Goal: Information Seeking & Learning: Understand process/instructions

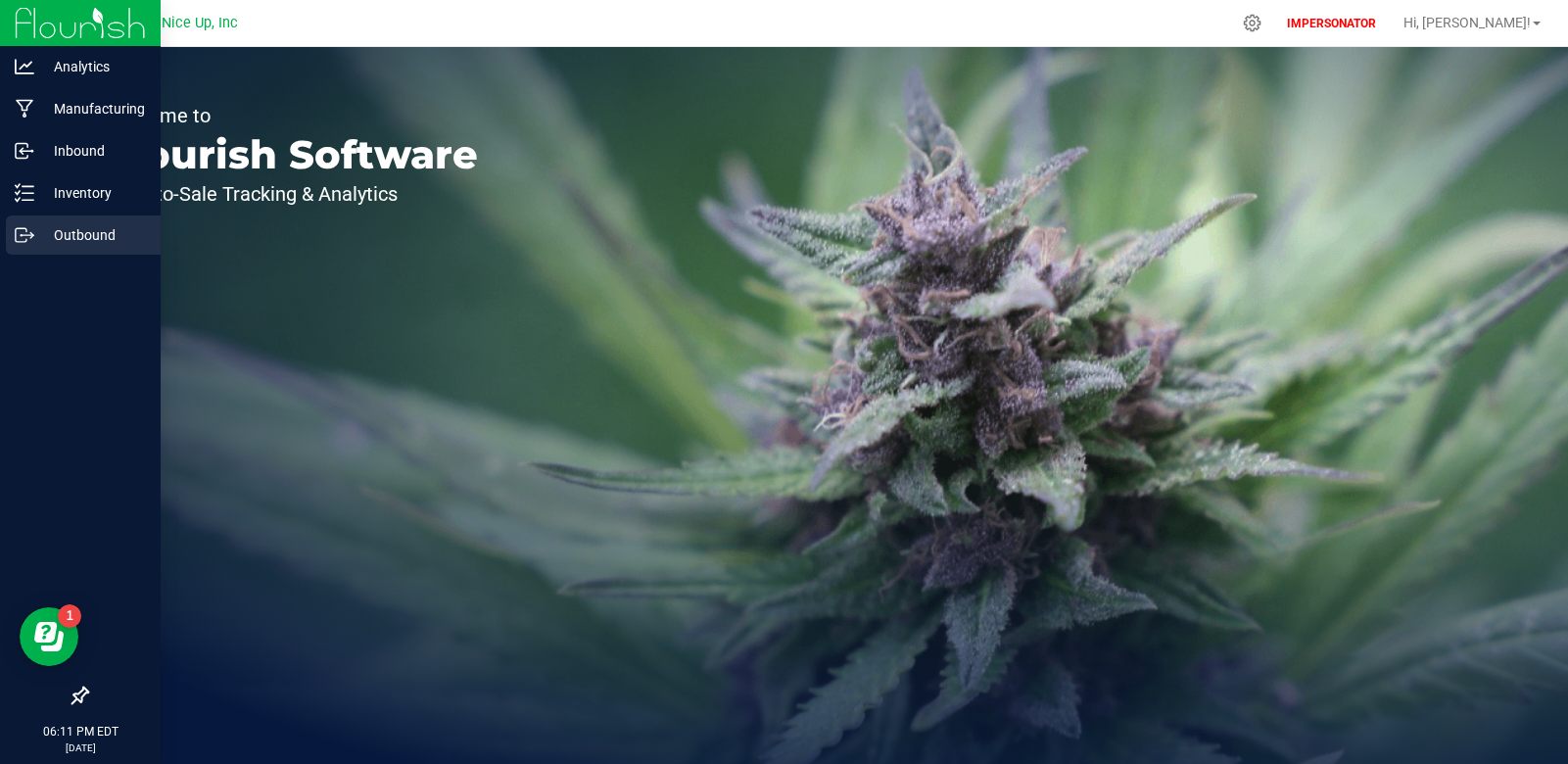
click at [61, 231] on p "Outbound" at bounding box center [93, 235] width 118 height 24
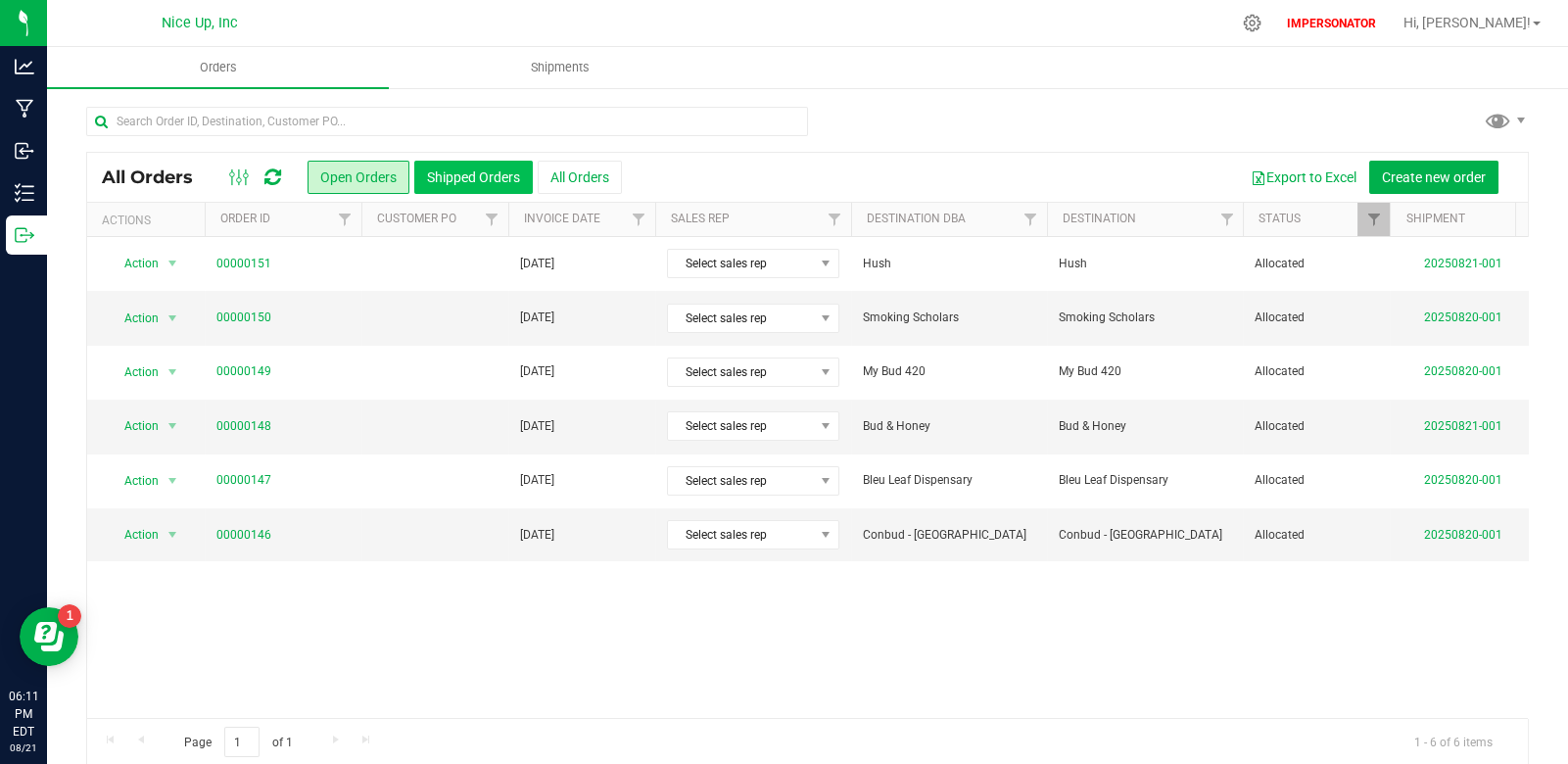
click at [472, 179] on button "Shipped Orders" at bounding box center [473, 177] width 119 height 33
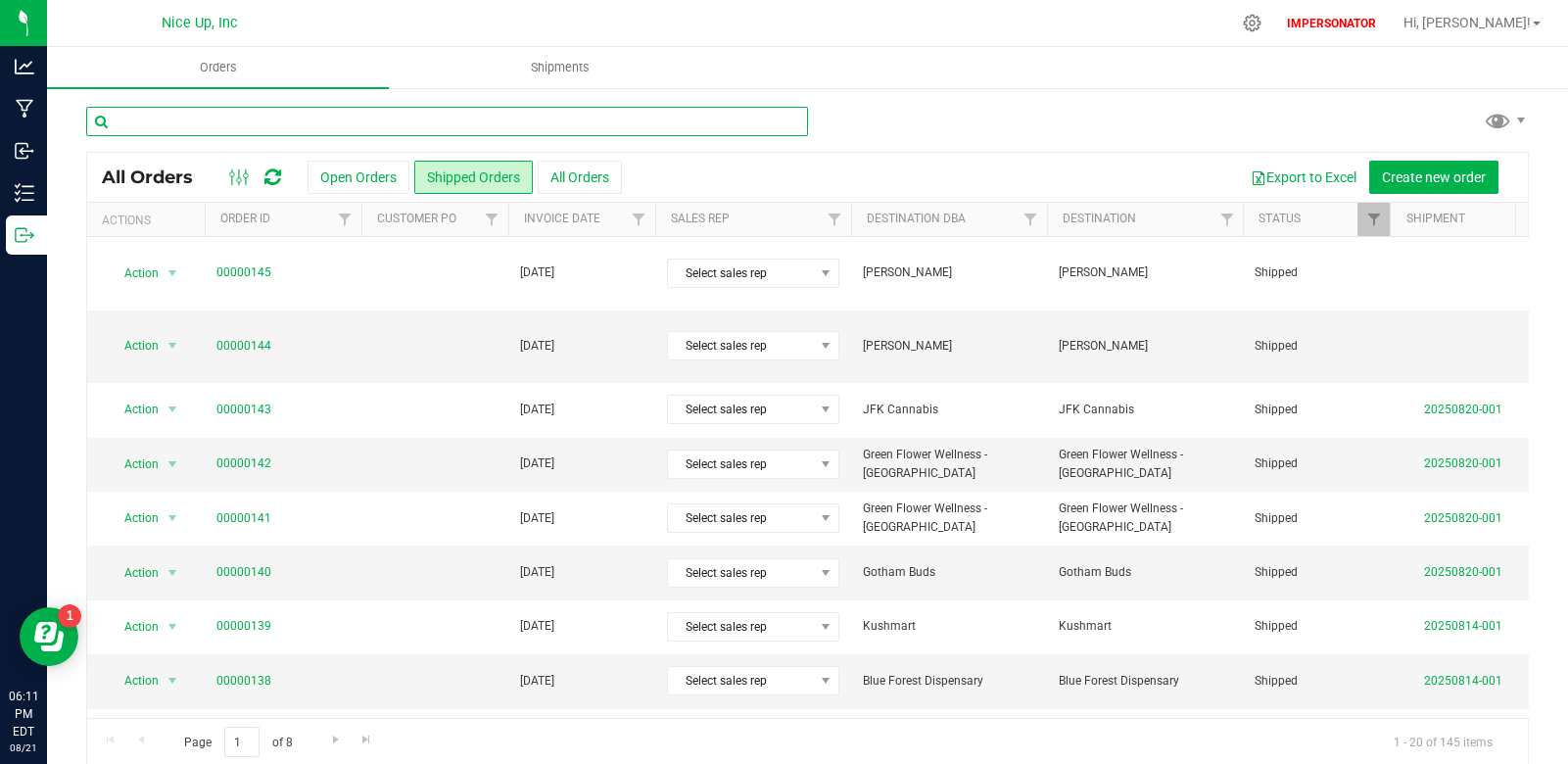
click at [412, 119] on input "text" at bounding box center [447, 121] width 722 height 29
paste input "140"
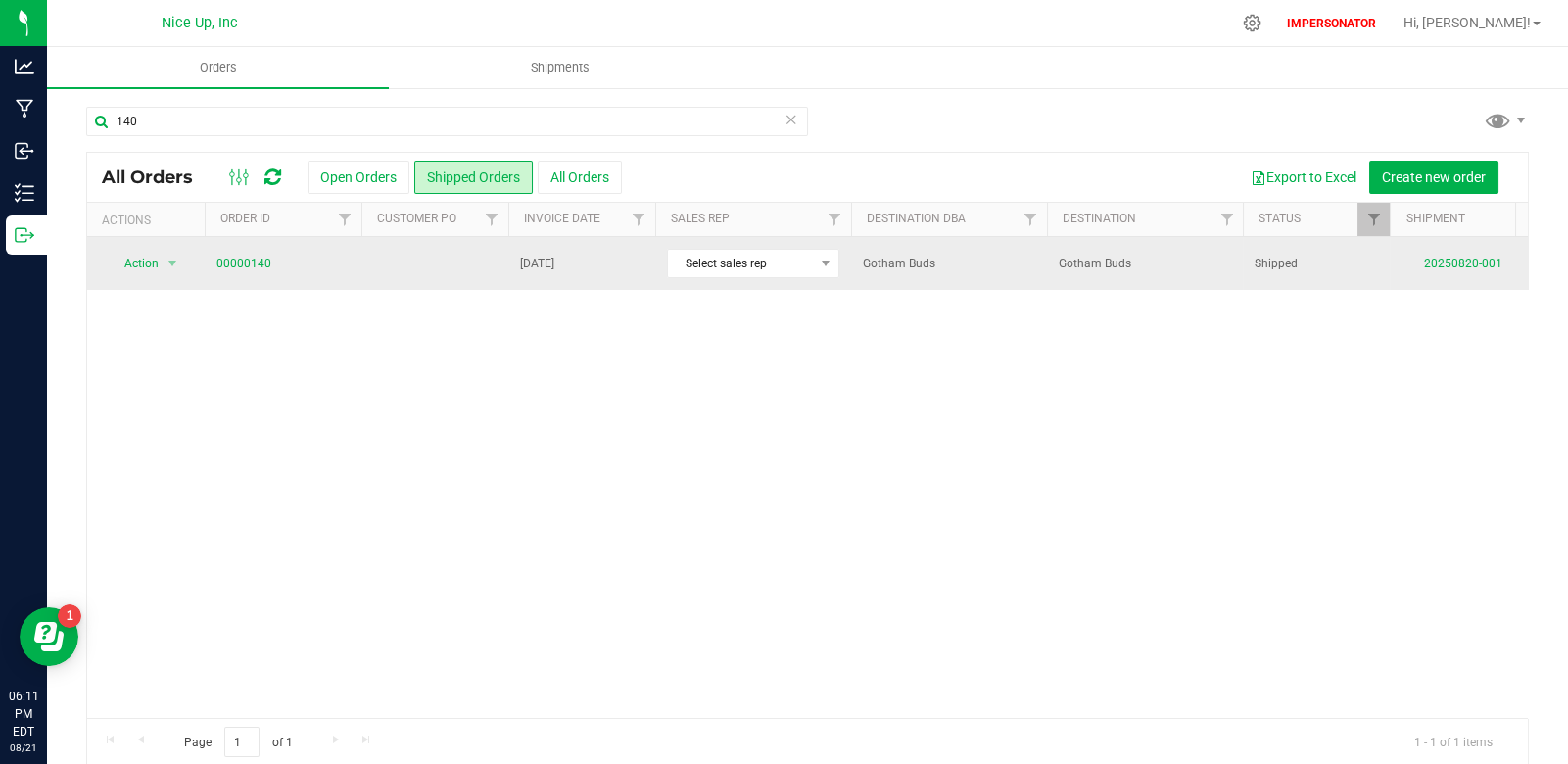
drag, startPoint x: 279, startPoint y: 269, endPoint x: 191, endPoint y: 260, distance: 88.5
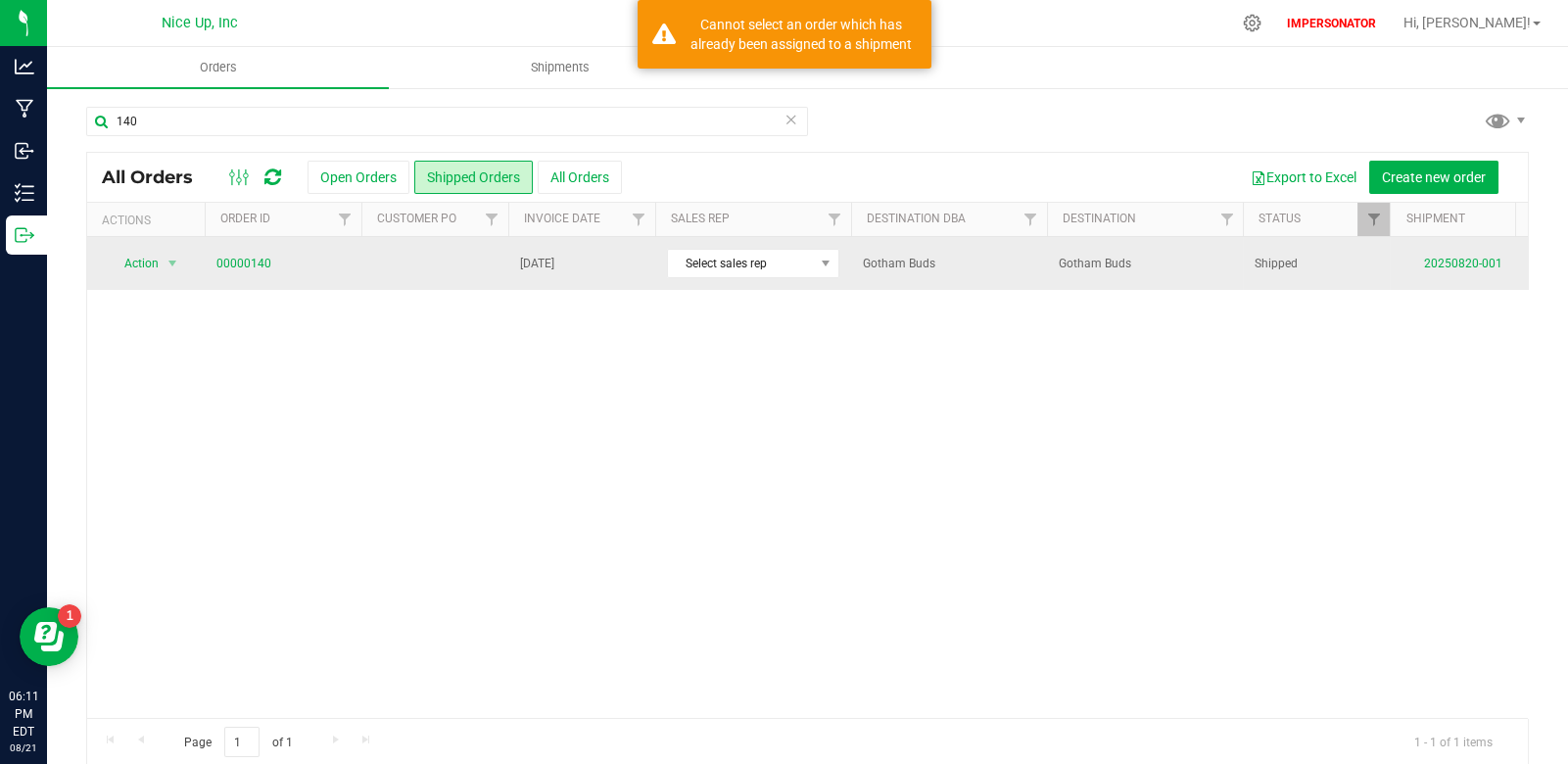
copy tr "Action Clone order Mark as fully paid Order audit log Print COAs (single PDF) P…"
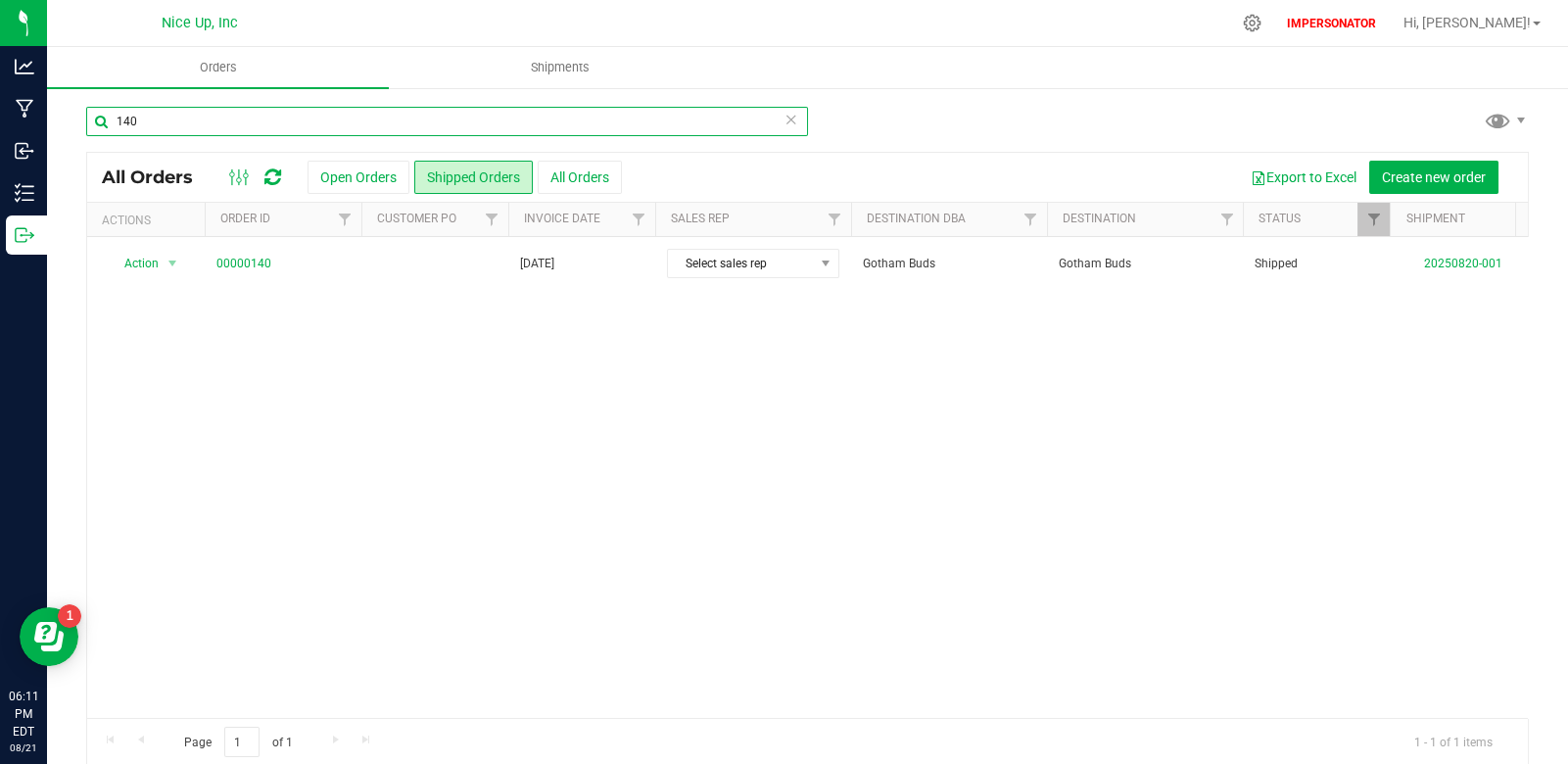
click at [154, 122] on input "140" at bounding box center [447, 121] width 722 height 29
click at [159, 130] on input "140" at bounding box center [447, 121] width 722 height 29
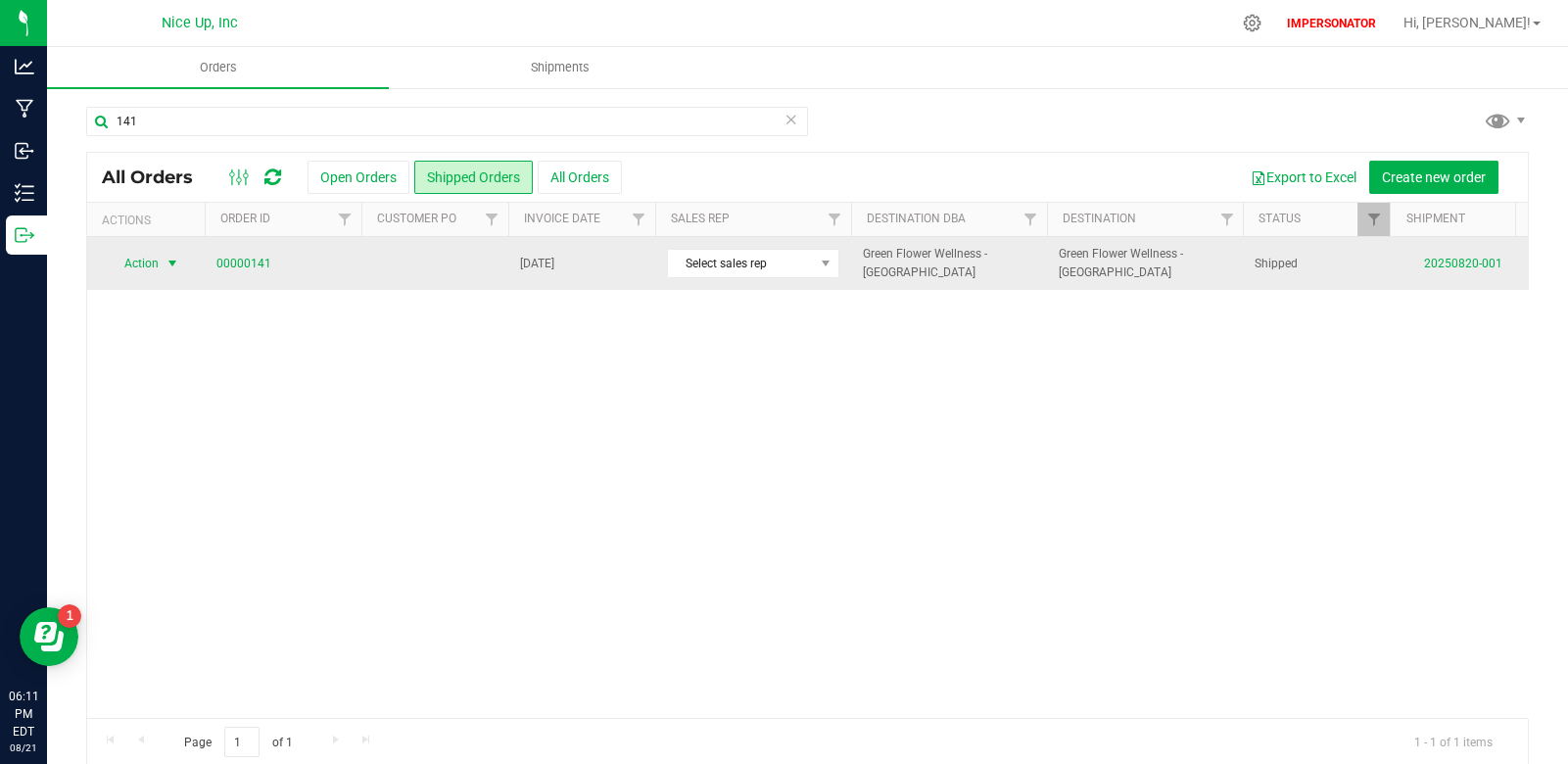
drag, startPoint x: 269, startPoint y: 260, endPoint x: 148, endPoint y: 257, distance: 121.0
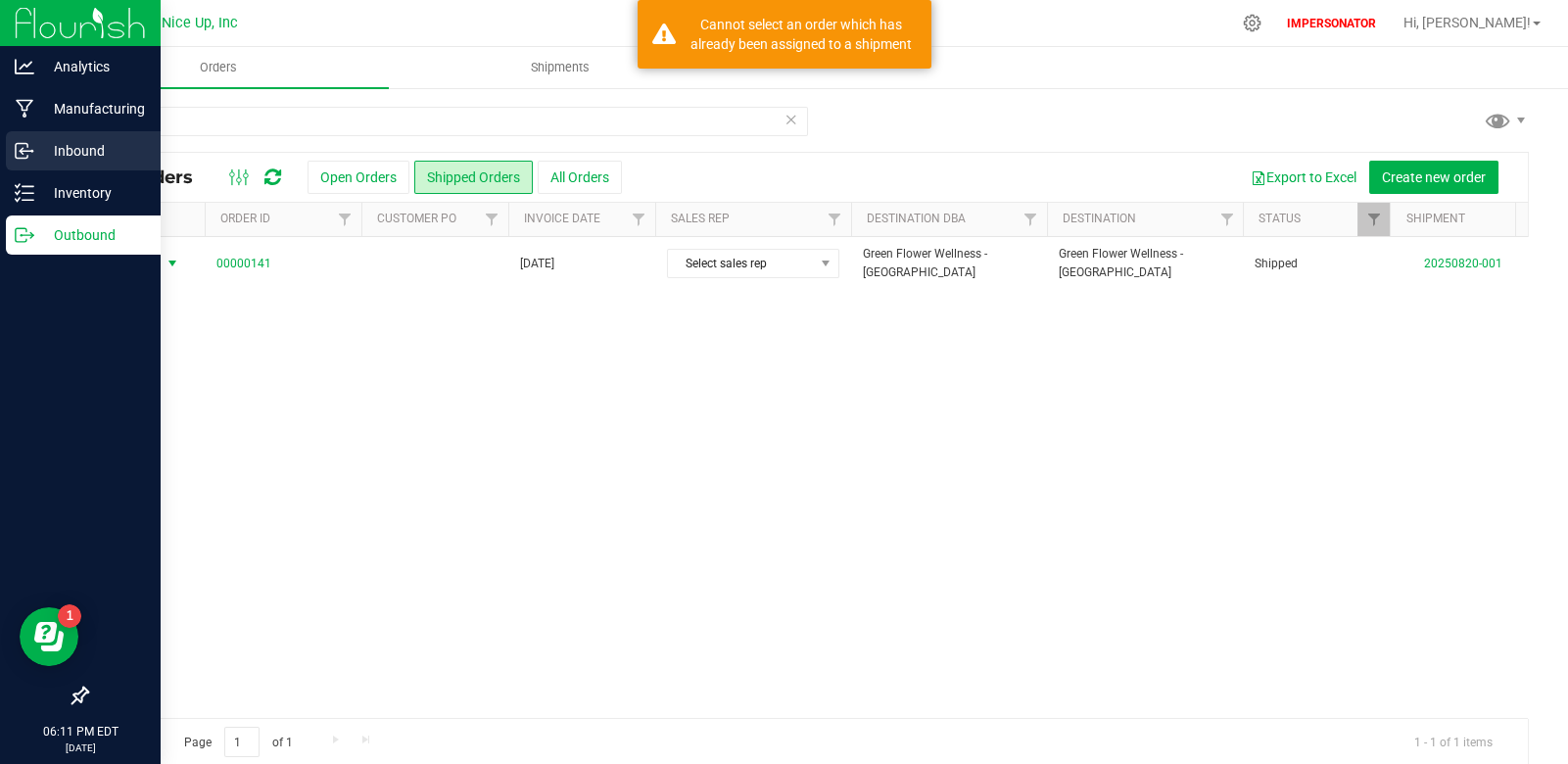
copy tr "n Action Clone order Mark as fully paid Order audit log Print COAs (single PDF)…"
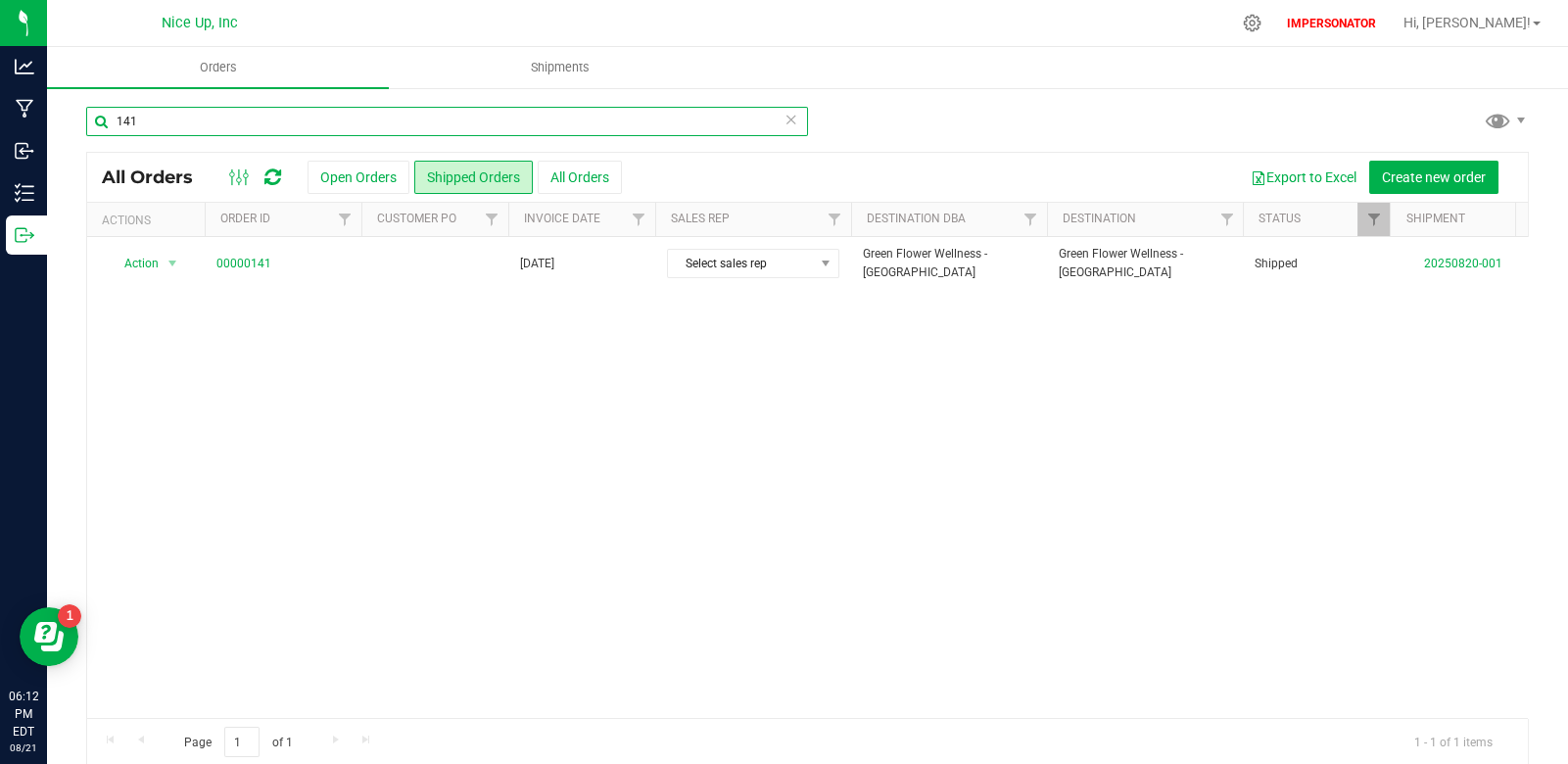
click at [179, 120] on input "141" at bounding box center [447, 121] width 722 height 29
type input "142"
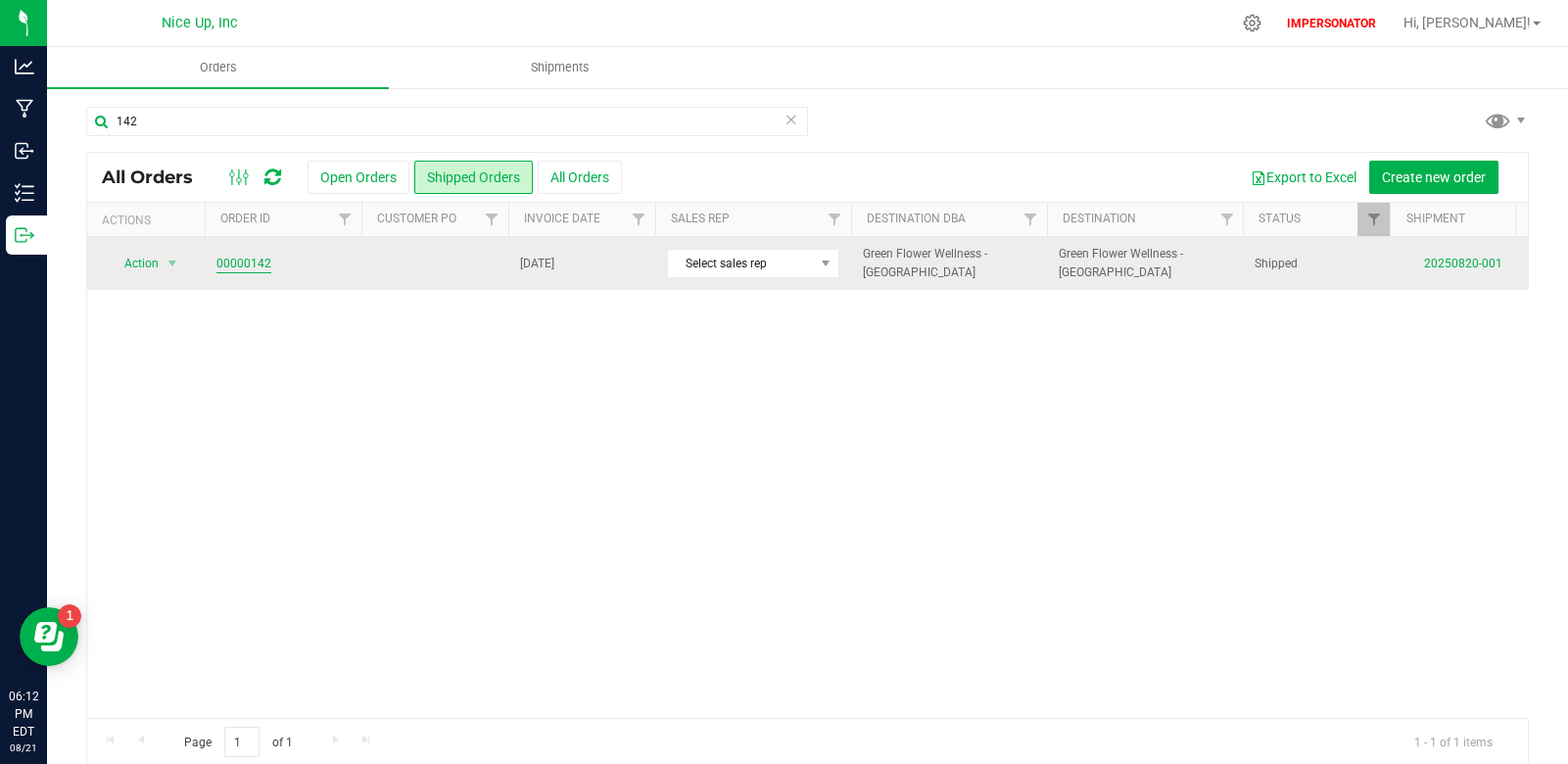
click at [254, 264] on link "00000142" at bounding box center [243, 263] width 55 height 19
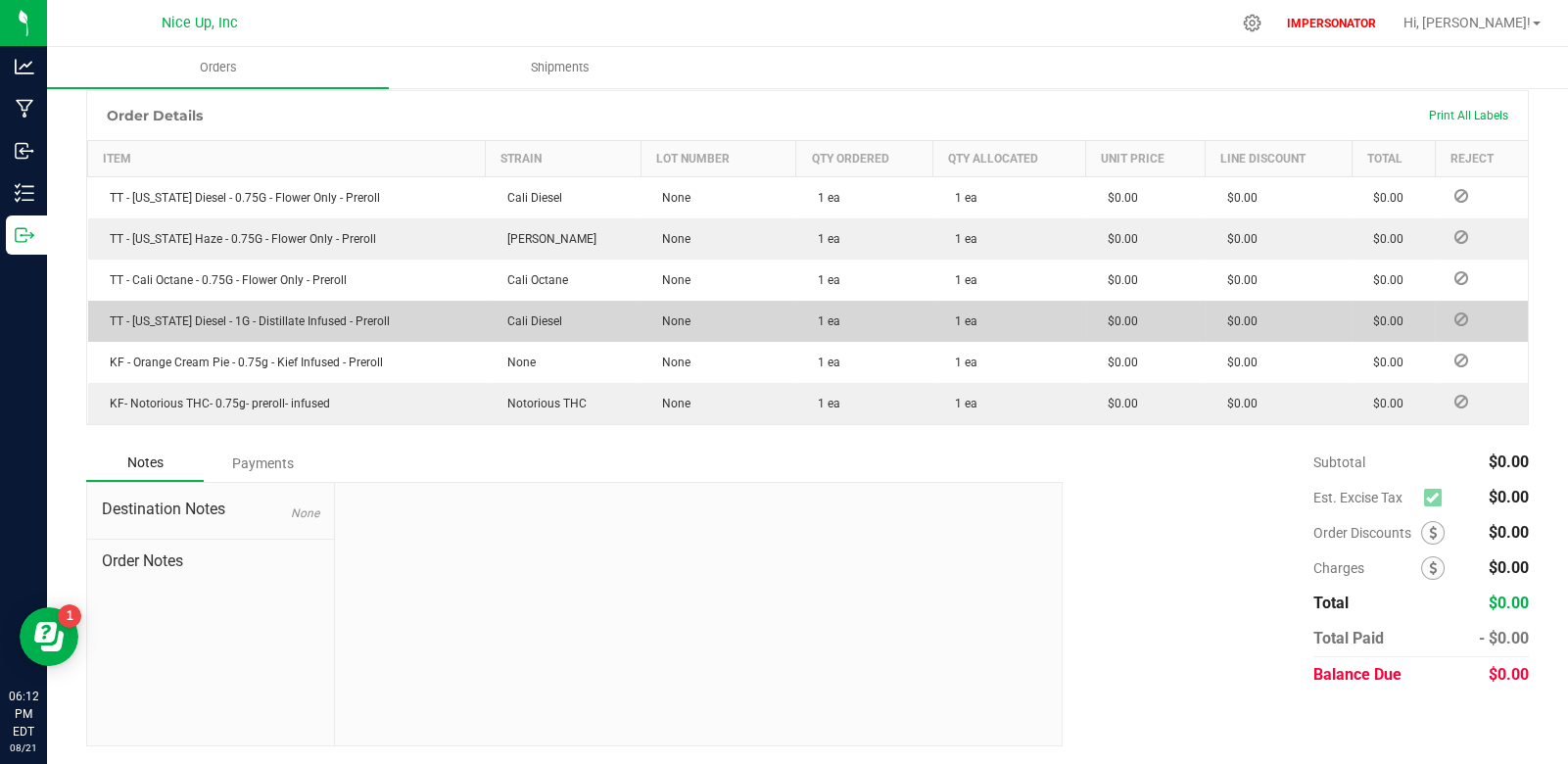
scroll to position [65, 0]
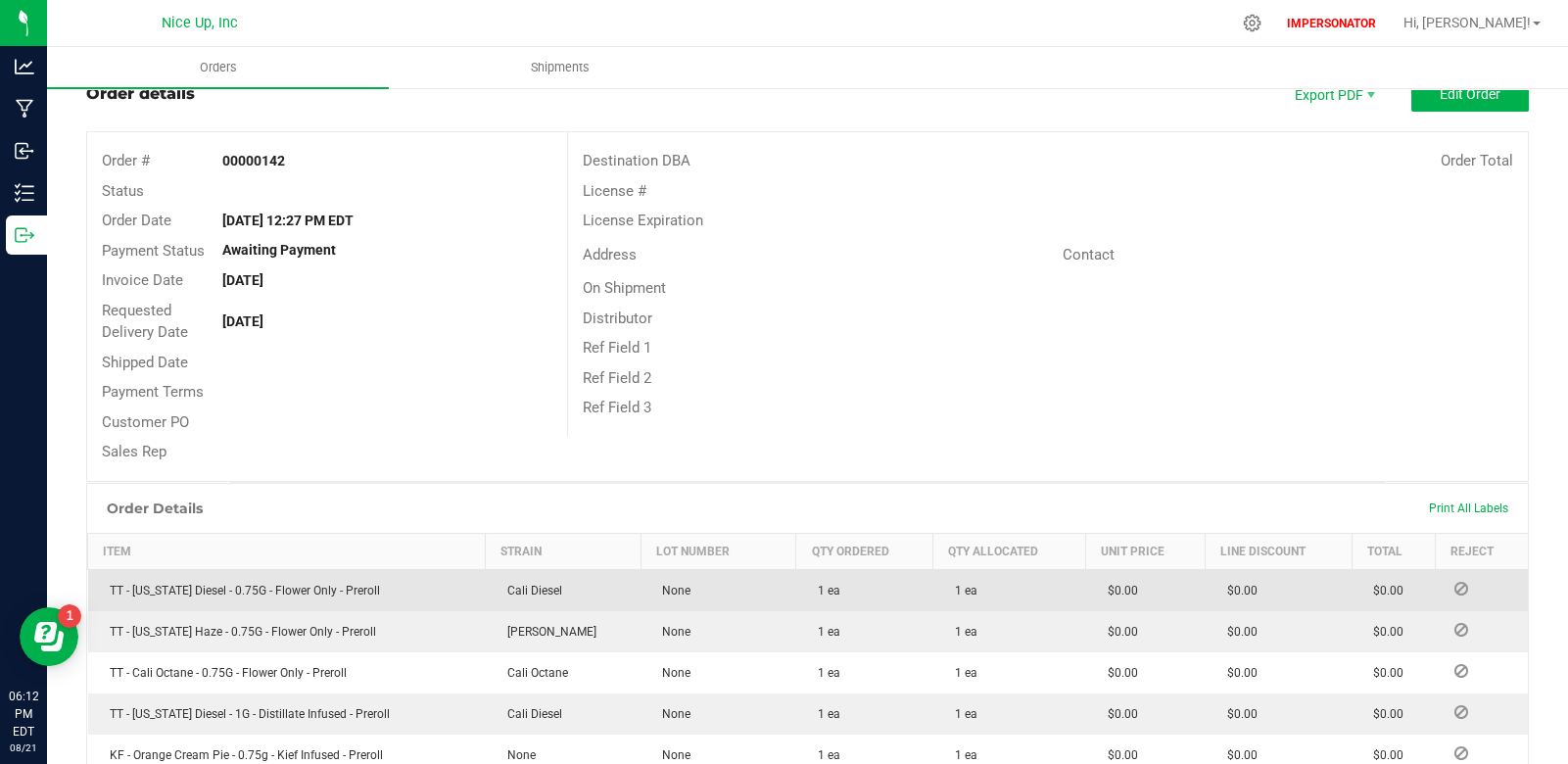
click at [1454, 582] on icon at bounding box center [1461, 588] width 14 height 12
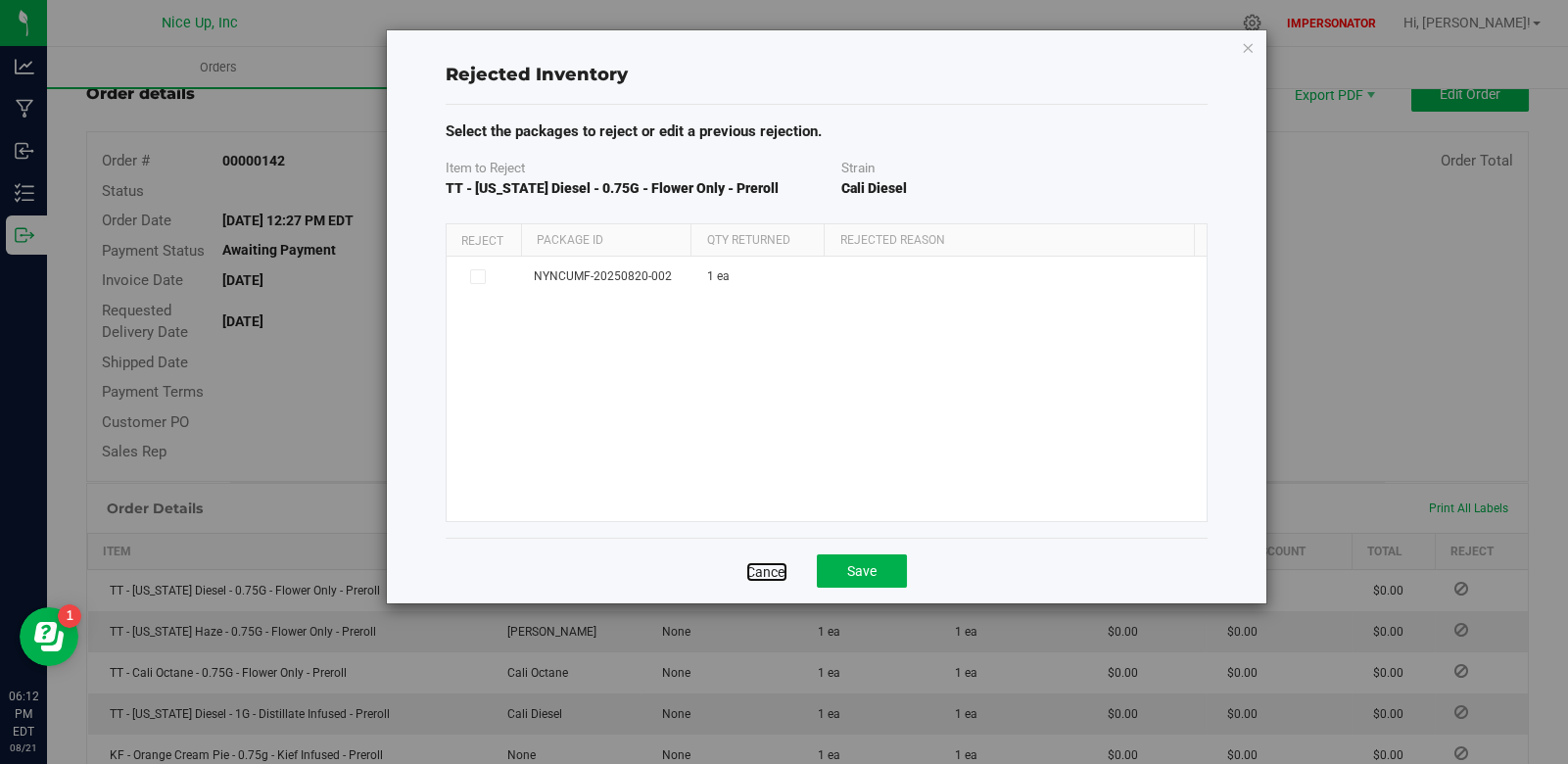
drag, startPoint x: 763, startPoint y: 566, endPoint x: 852, endPoint y: 531, distance: 95.6
click at [764, 566] on link "Cancel" at bounding box center [766, 573] width 41 height 20
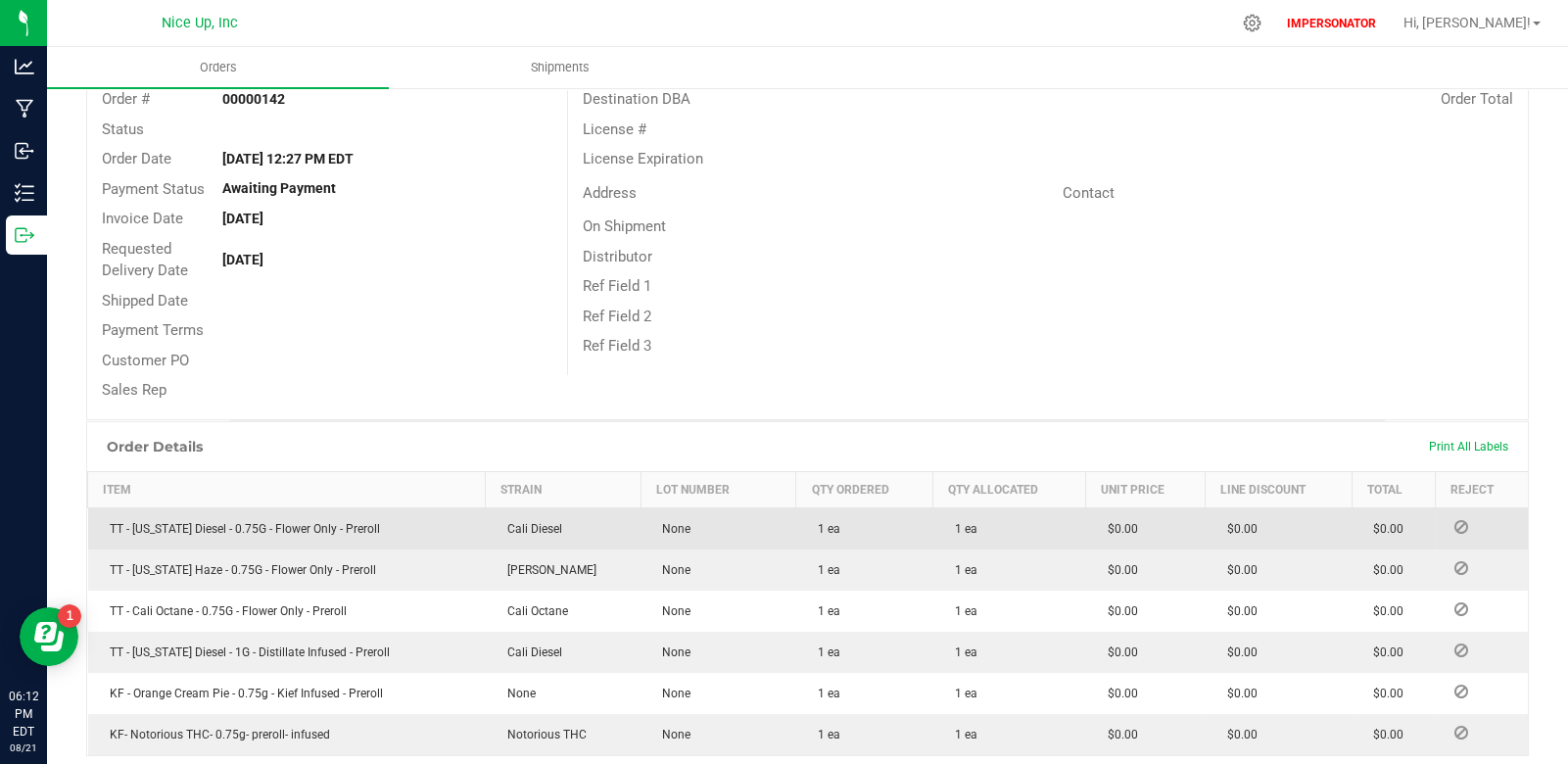
scroll to position [0, 0]
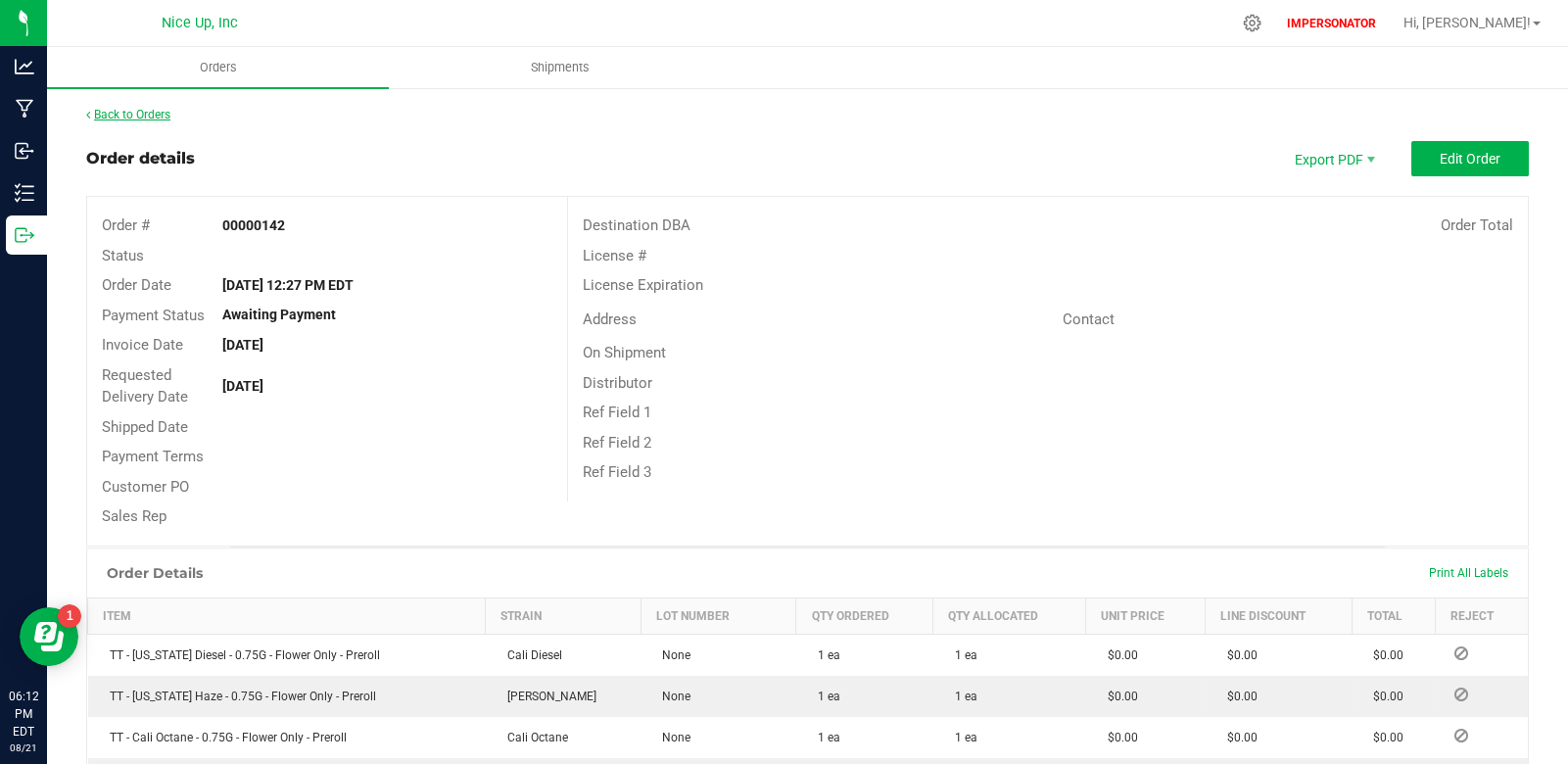
click at [137, 115] on link "Back to Orders" at bounding box center [128, 115] width 84 height 14
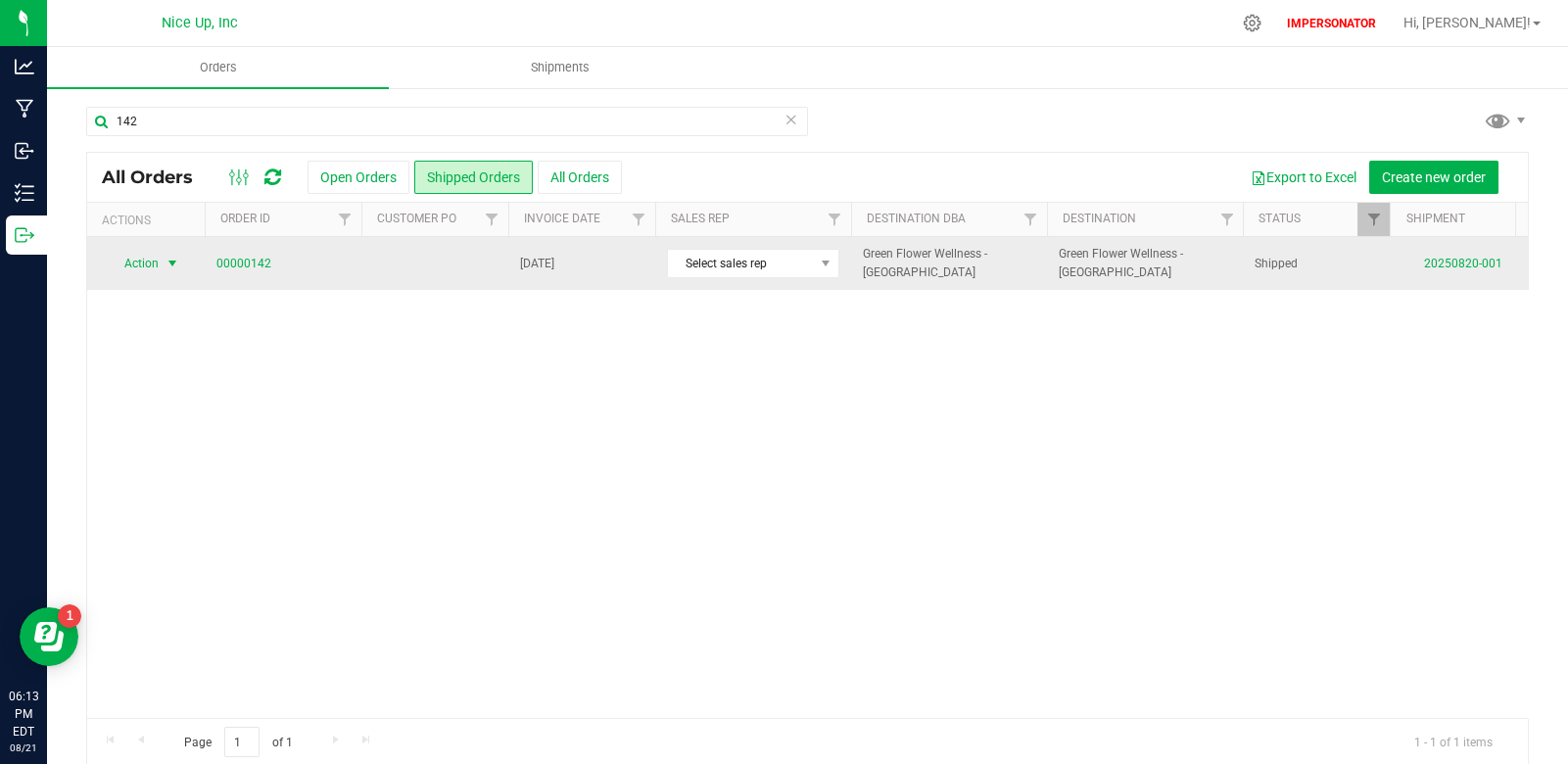
click at [172, 257] on span "select" at bounding box center [173, 263] width 16 height 16
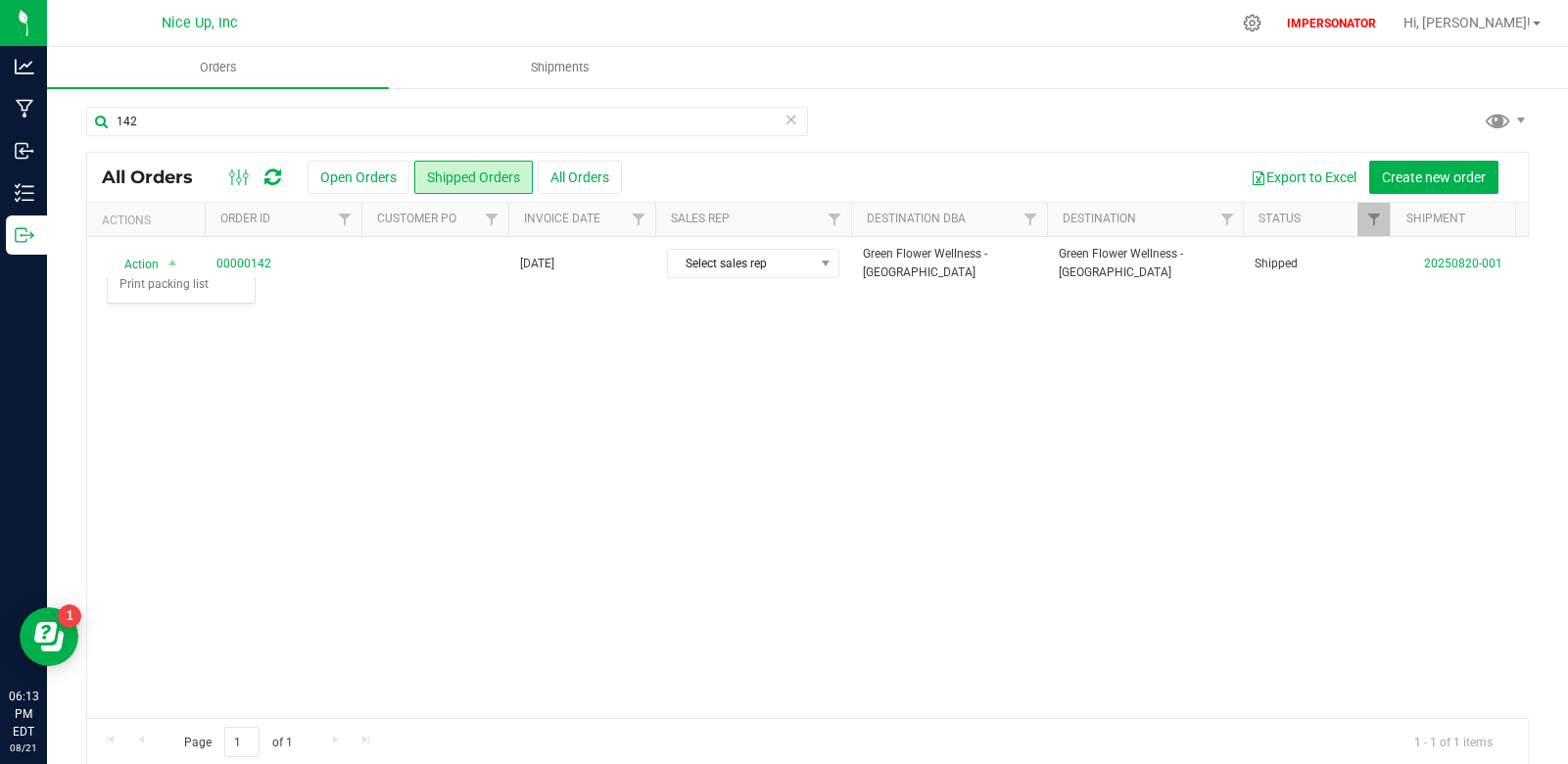
click at [361, 345] on div "Action Action Clone order Mark as fully paid Order audit log Print COAs (single…" at bounding box center [807, 478] width 1441 height 481
click at [787, 120] on icon at bounding box center [792, 119] width 14 height 24
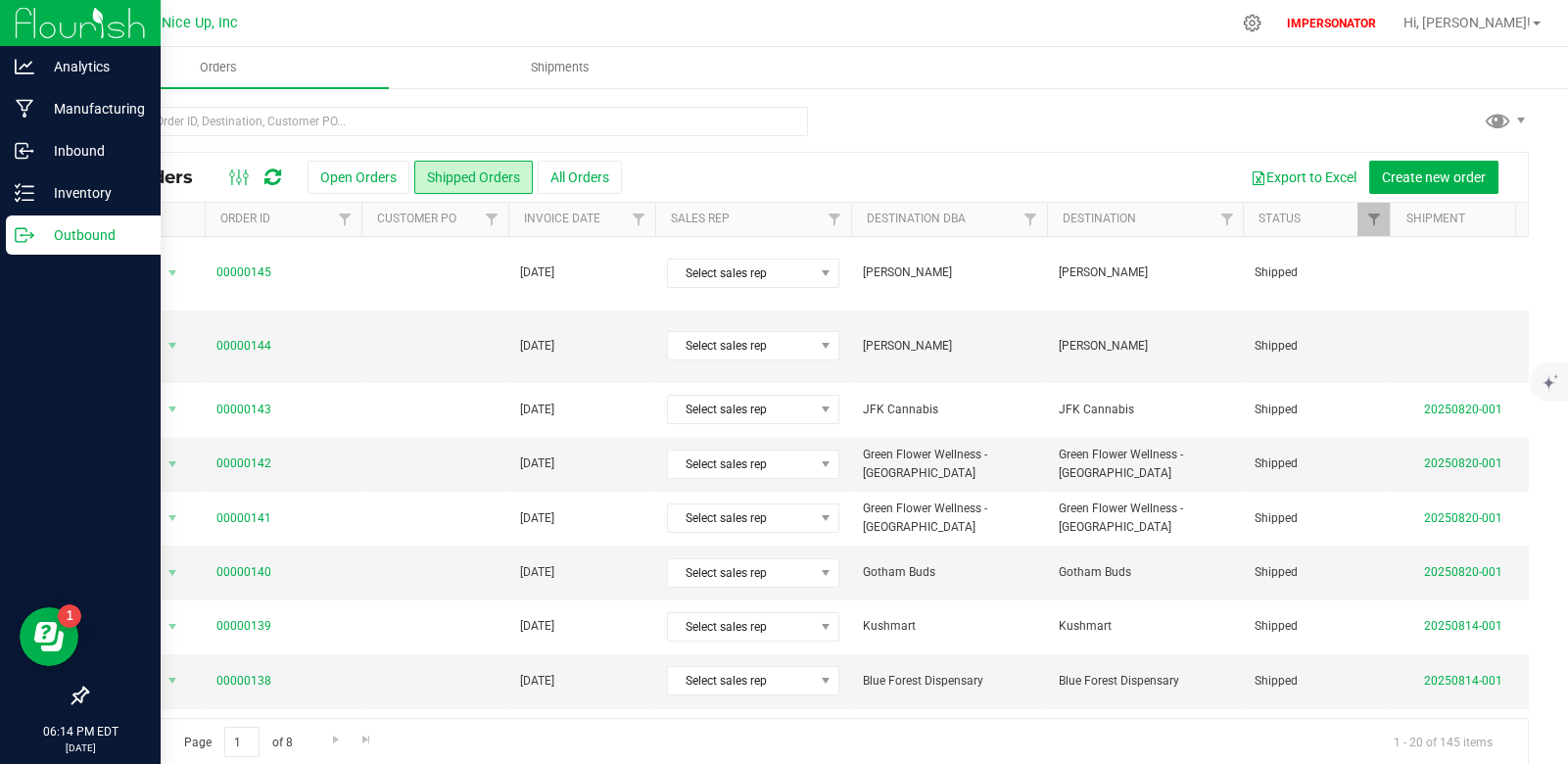
click at [35, 229] on p "Outbound" at bounding box center [93, 235] width 118 height 24
click at [44, 235] on p "Outbound" at bounding box center [93, 235] width 118 height 24
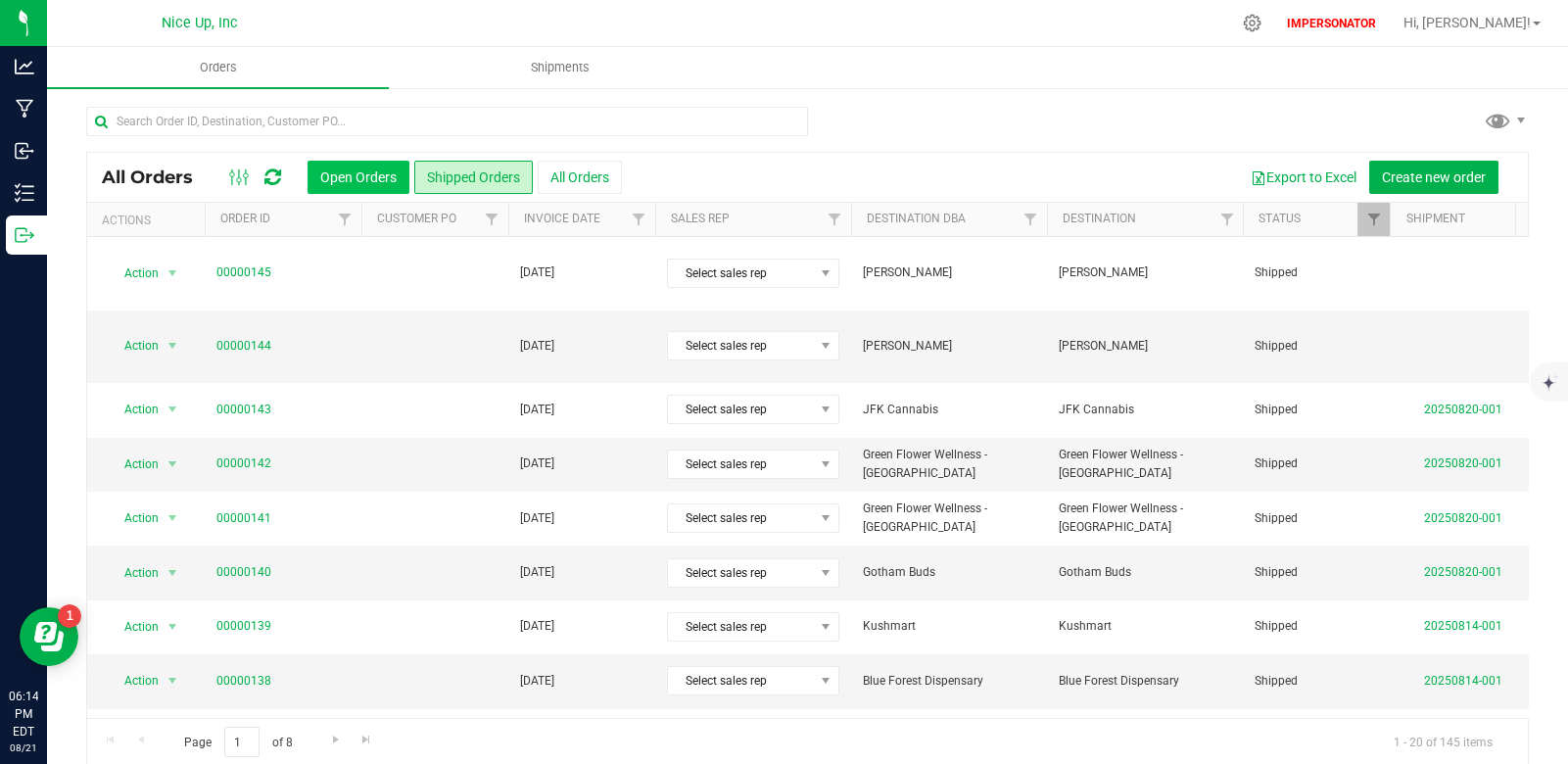
click at [371, 178] on button "Open Orders" at bounding box center [358, 177] width 102 height 33
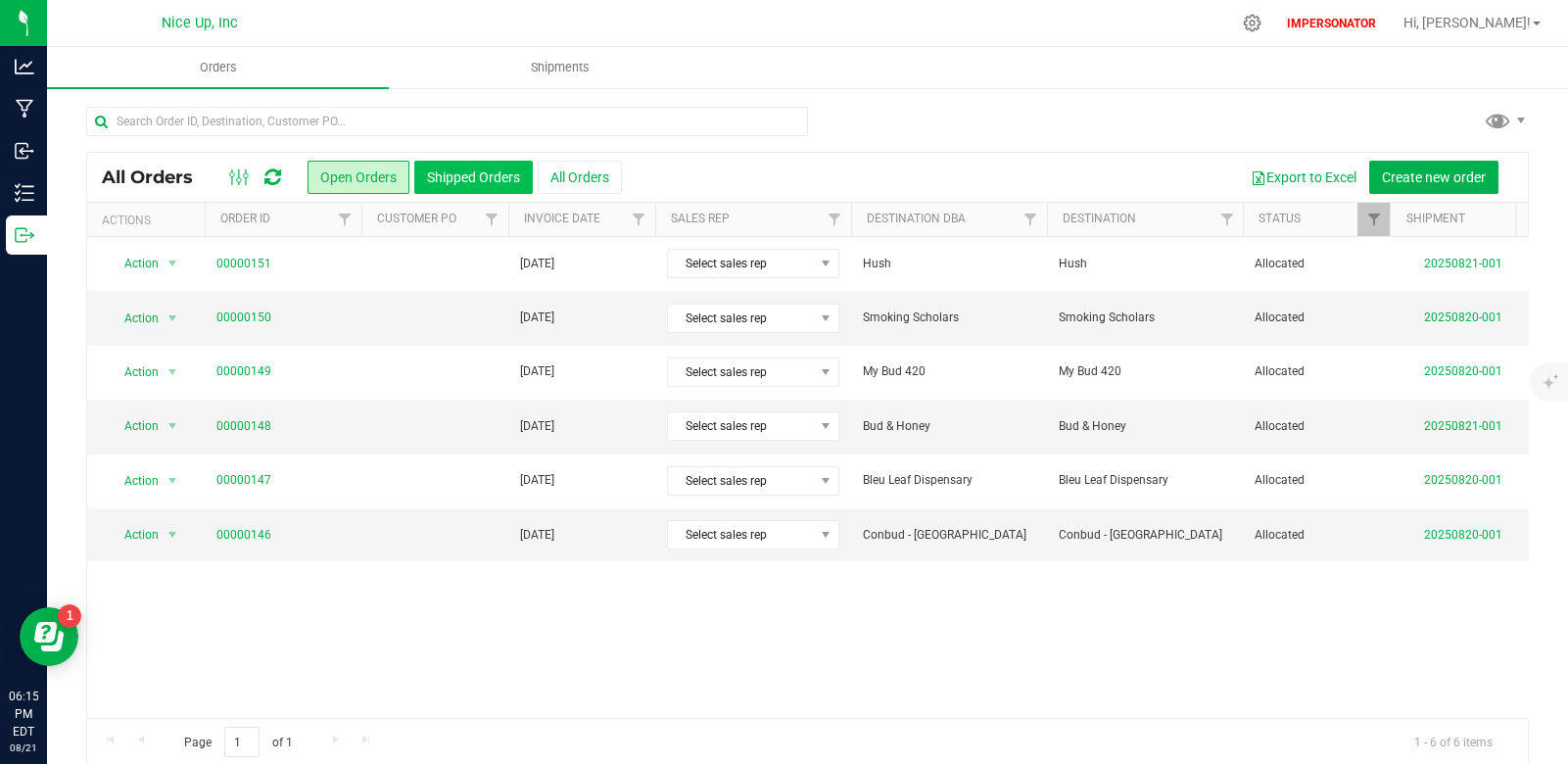
click at [462, 183] on button "Shipped Orders" at bounding box center [473, 177] width 119 height 33
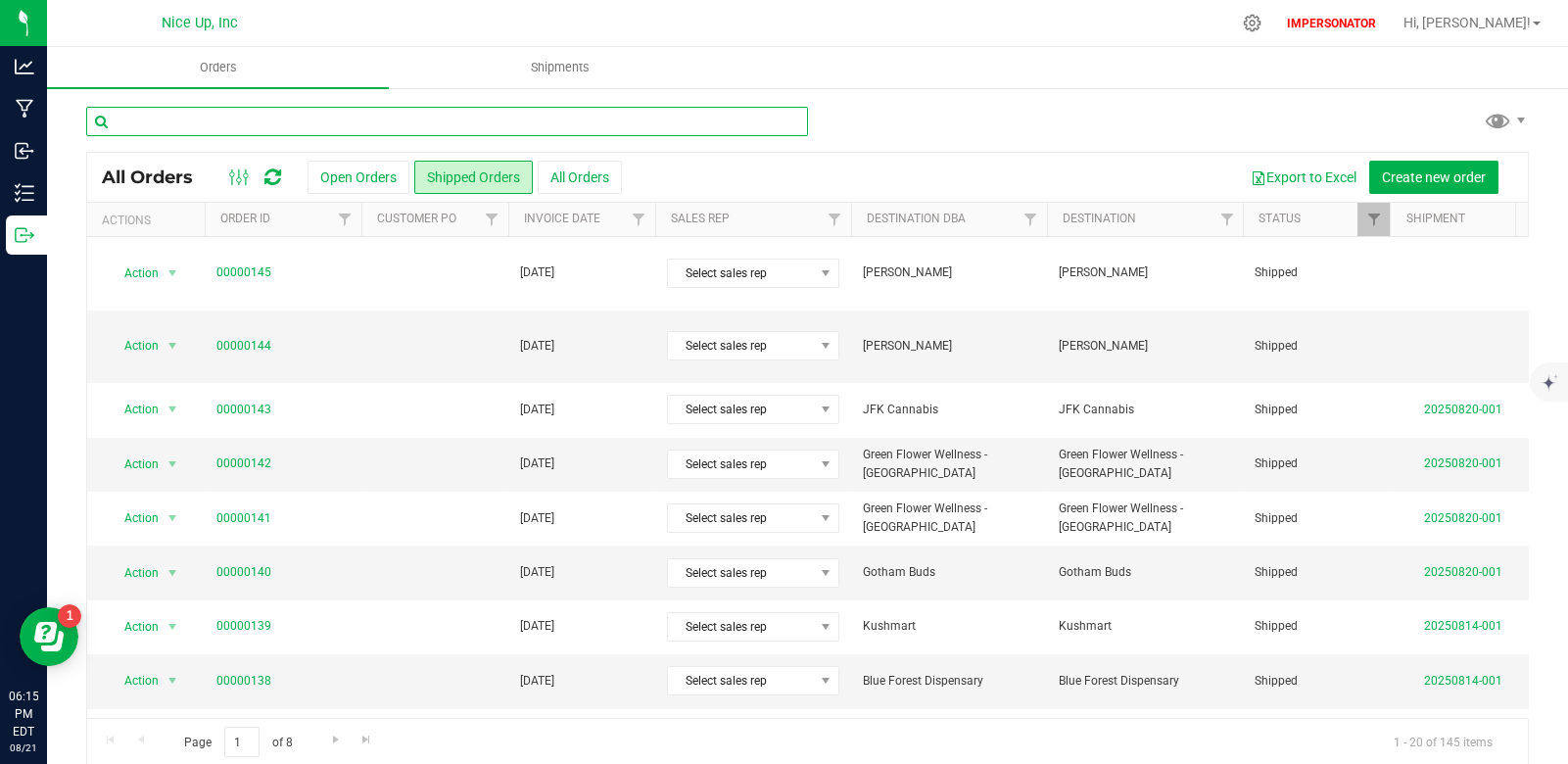
click at [194, 118] on input "text" at bounding box center [447, 121] width 722 height 29
paste input "143"
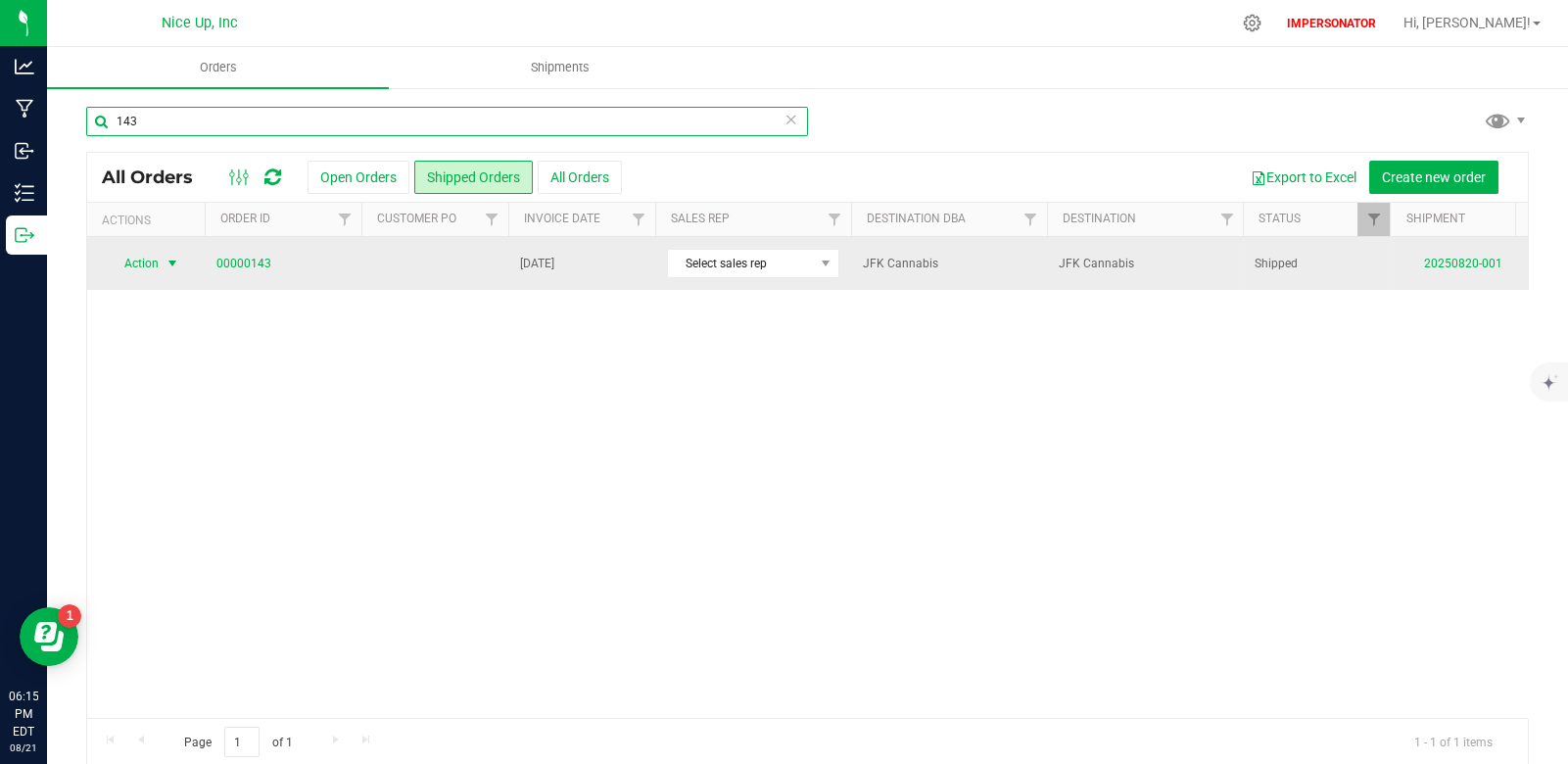
type input "143"
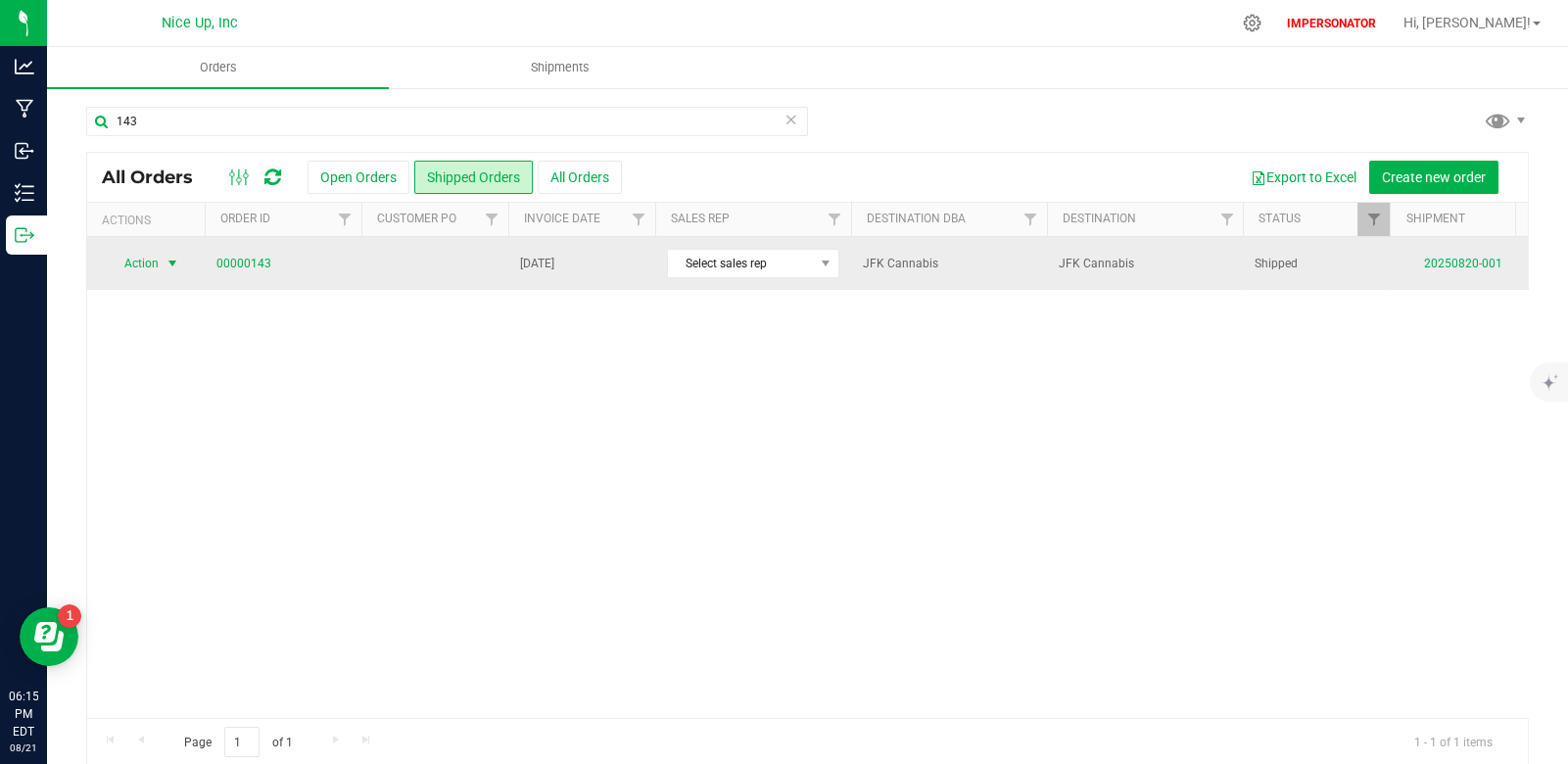
click at [168, 258] on span "select" at bounding box center [173, 263] width 16 height 16
click at [258, 264] on link "00000143" at bounding box center [243, 263] width 55 height 19
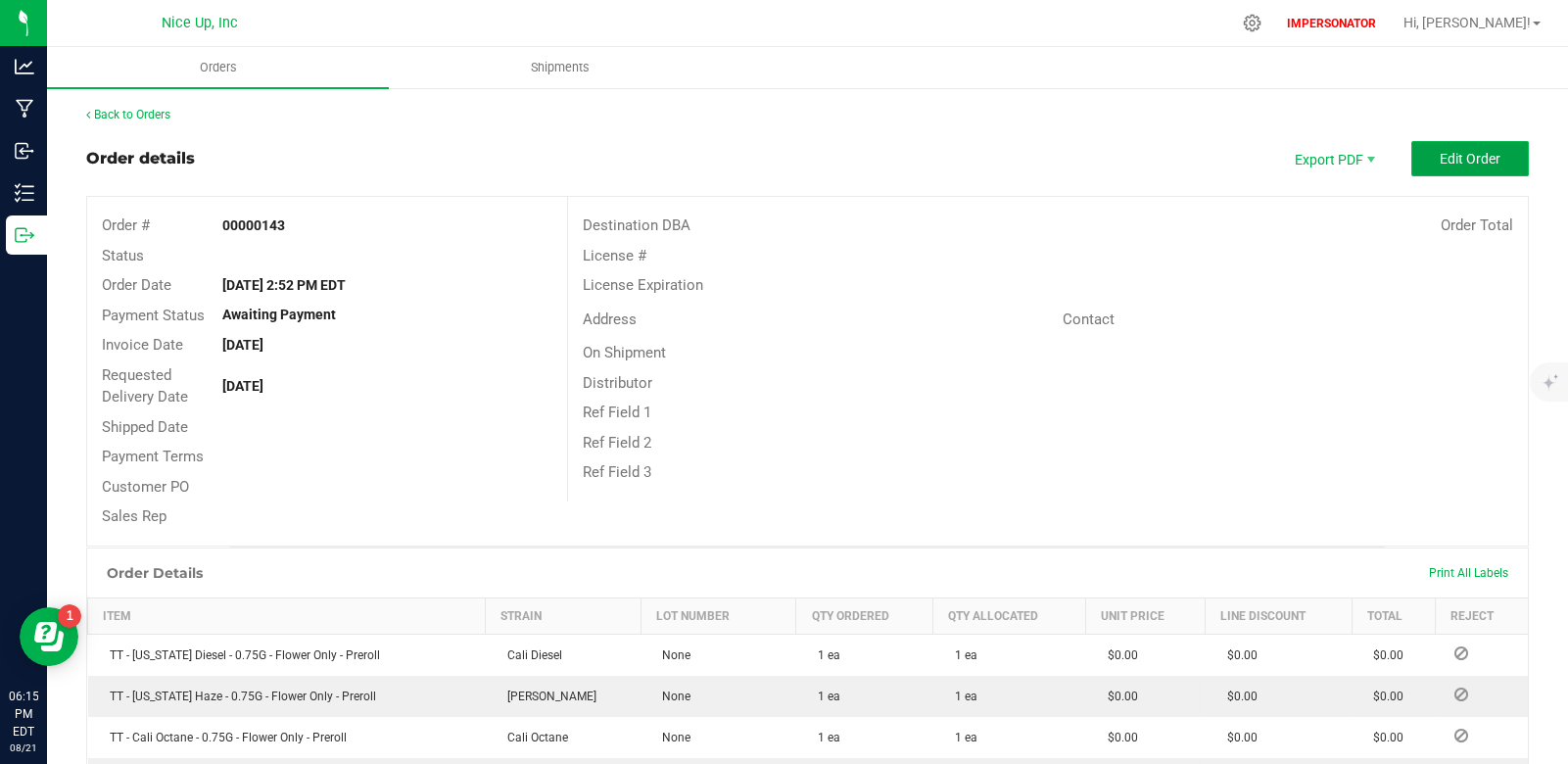
click at [1475, 151] on button "Edit Order" at bounding box center [1470, 158] width 118 height 35
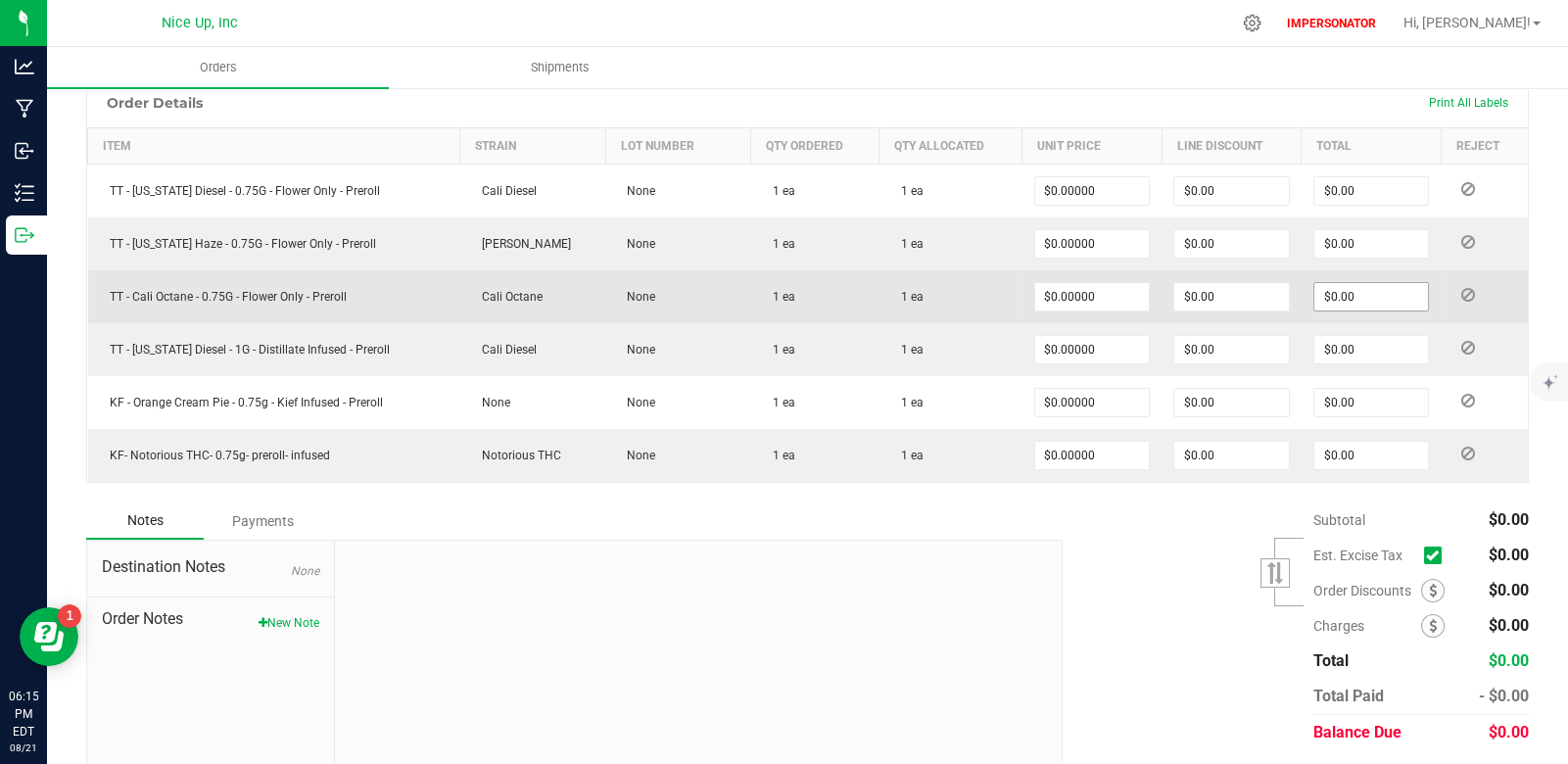
scroll to position [499, 0]
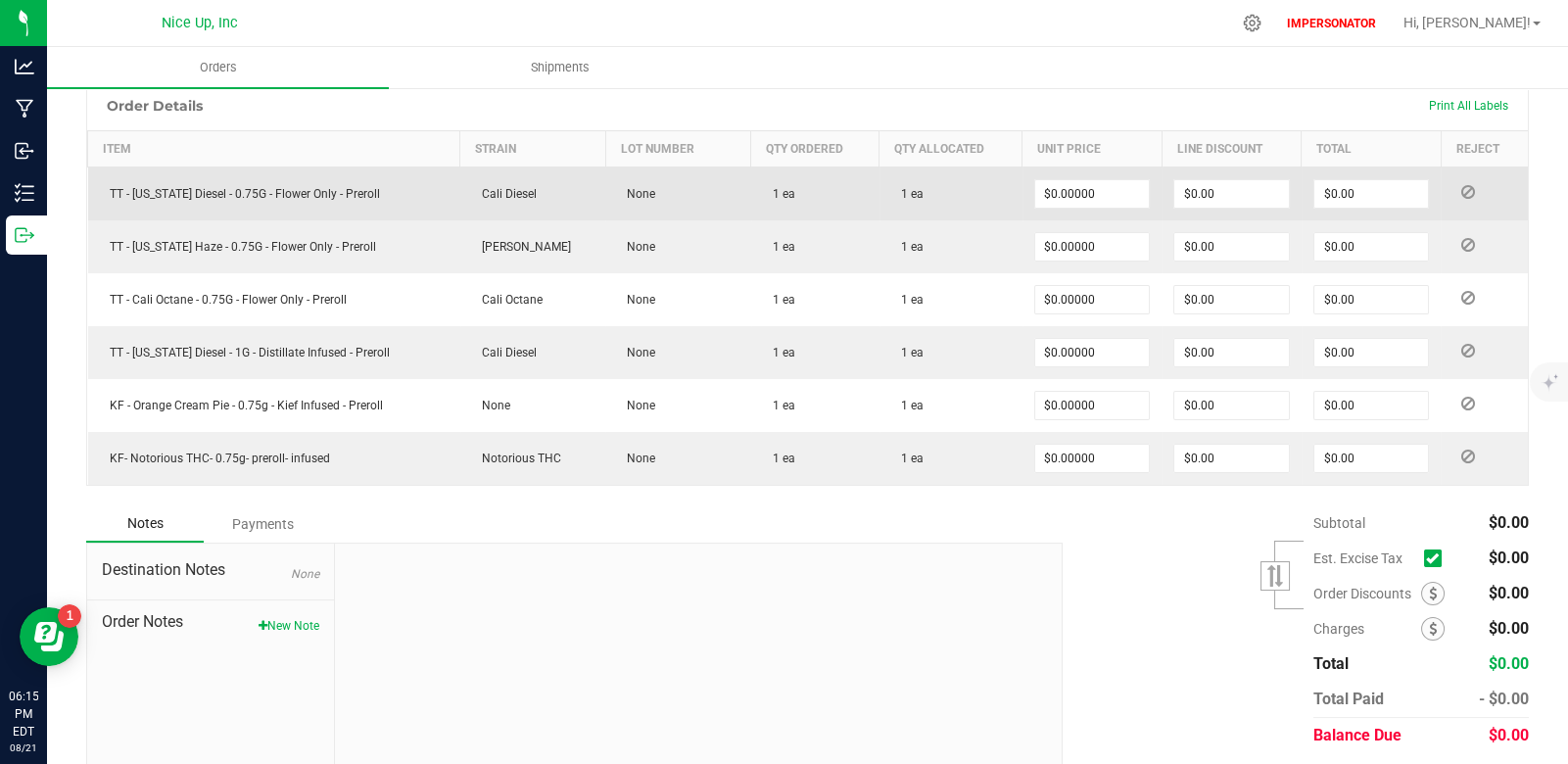
click at [1460, 187] on icon at bounding box center [1467, 192] width 14 height 12
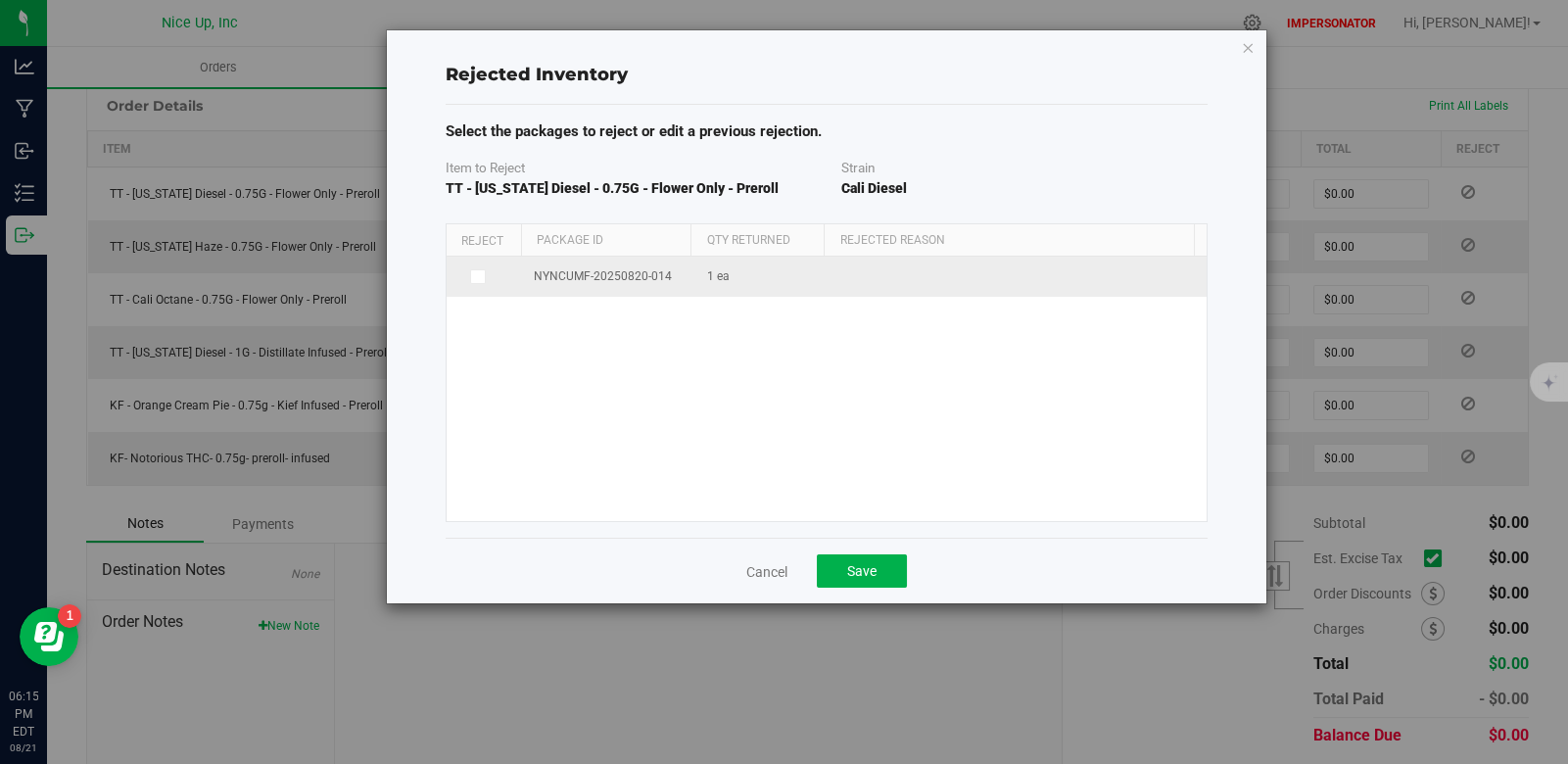
click at [480, 270] on span at bounding box center [478, 277] width 16 height 16
click at [0, 0] on input "checkbox" at bounding box center [0, 0] width 0 height 0
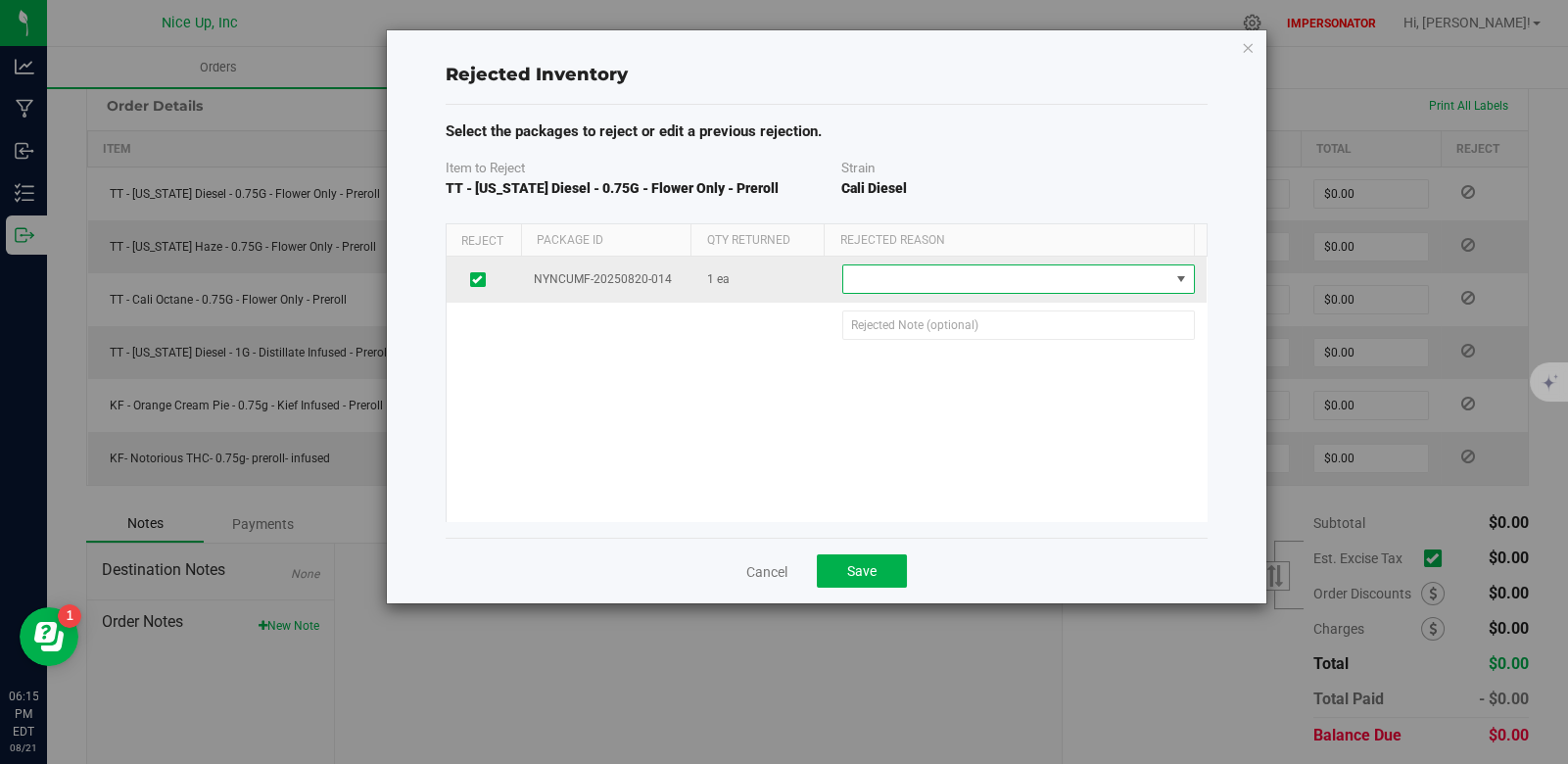
click at [956, 277] on span at bounding box center [1006, 278] width 326 height 27
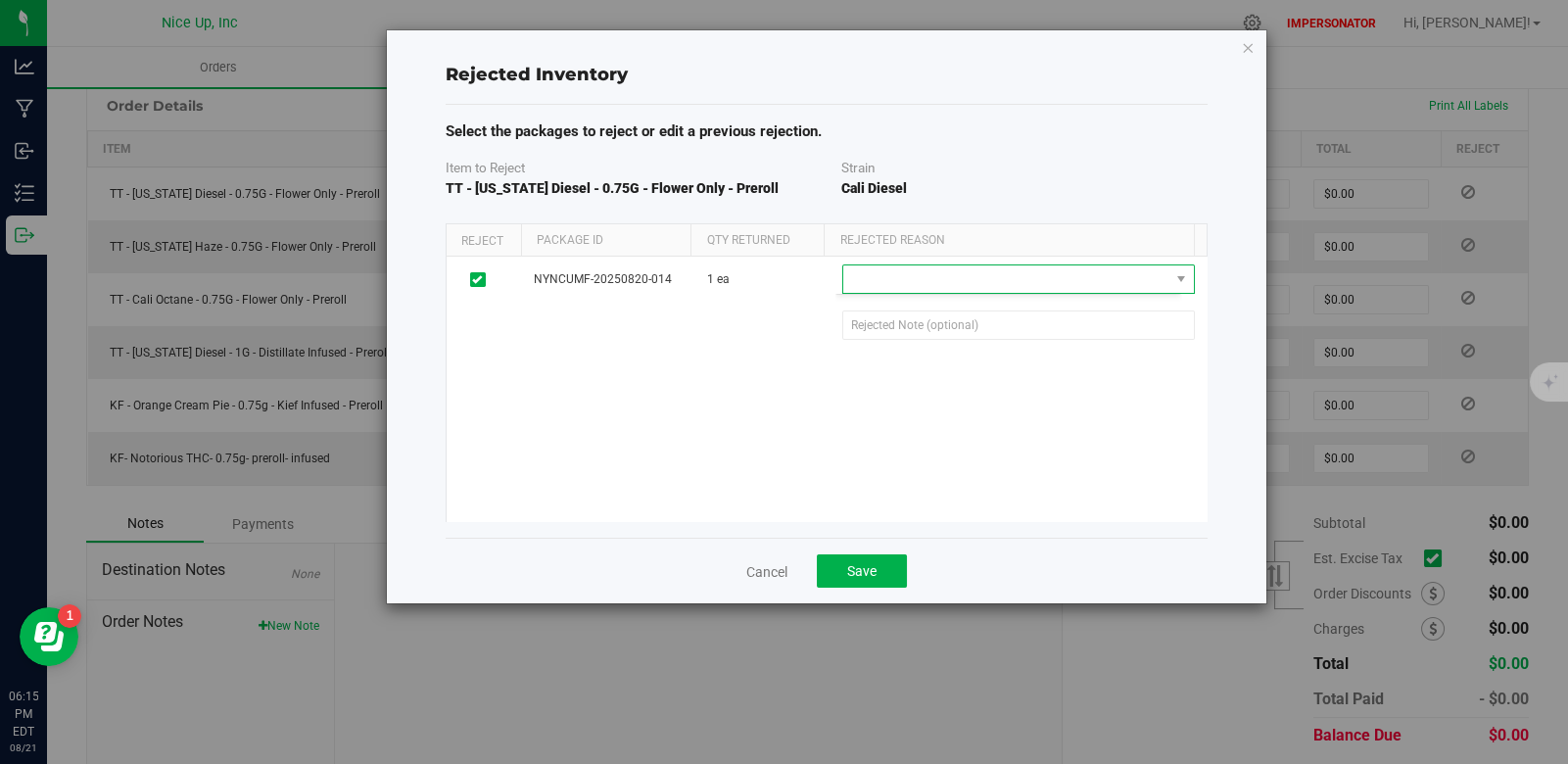
click at [747, 408] on div "NYNCUMF-20250820-014 1 ea 1 ea 1 Defect Wrong Item Wrong Quantity" at bounding box center [827, 388] width 760 height 264
click at [774, 568] on link "Cancel" at bounding box center [766, 573] width 41 height 20
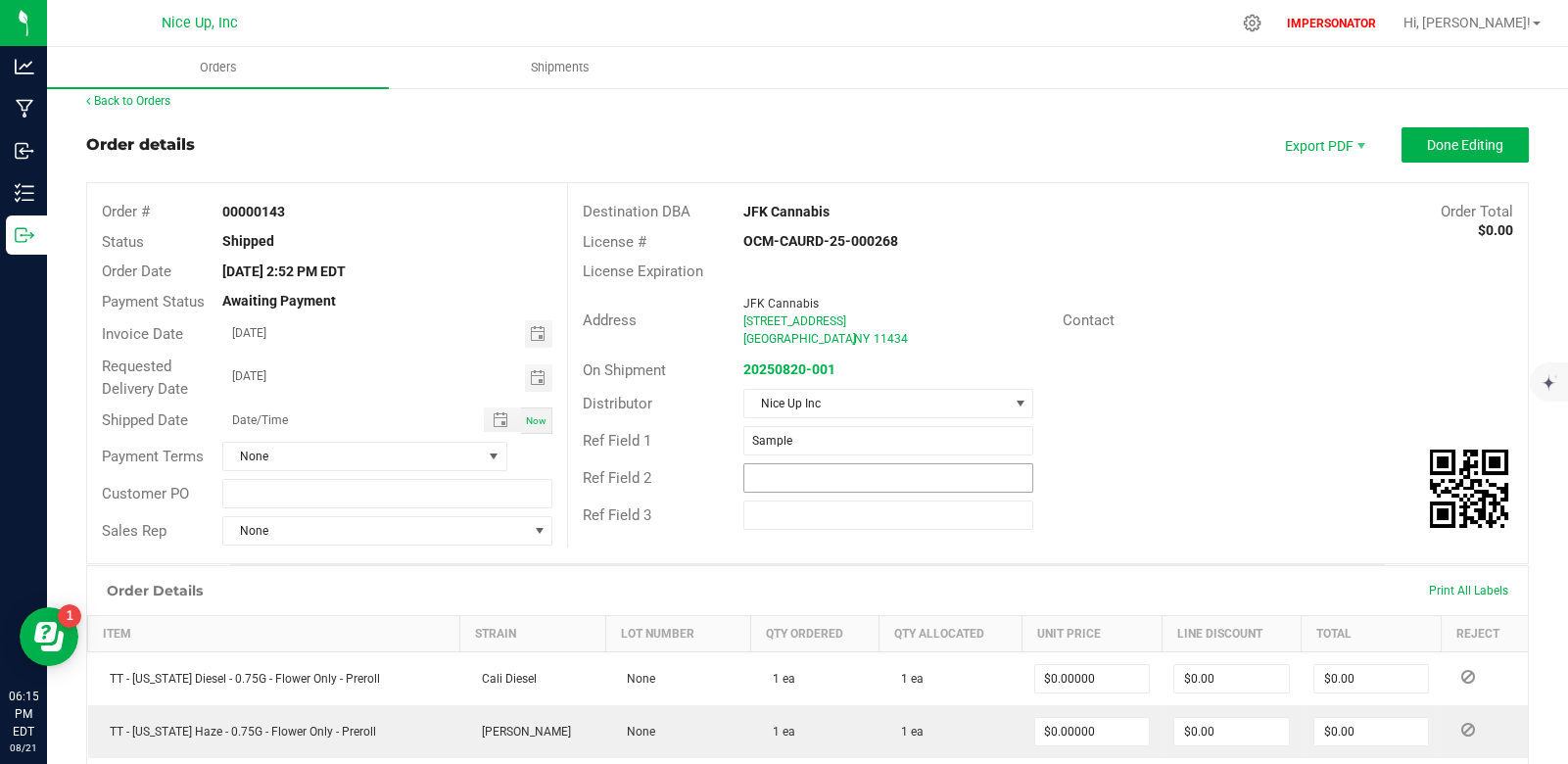
scroll to position [0, 0]
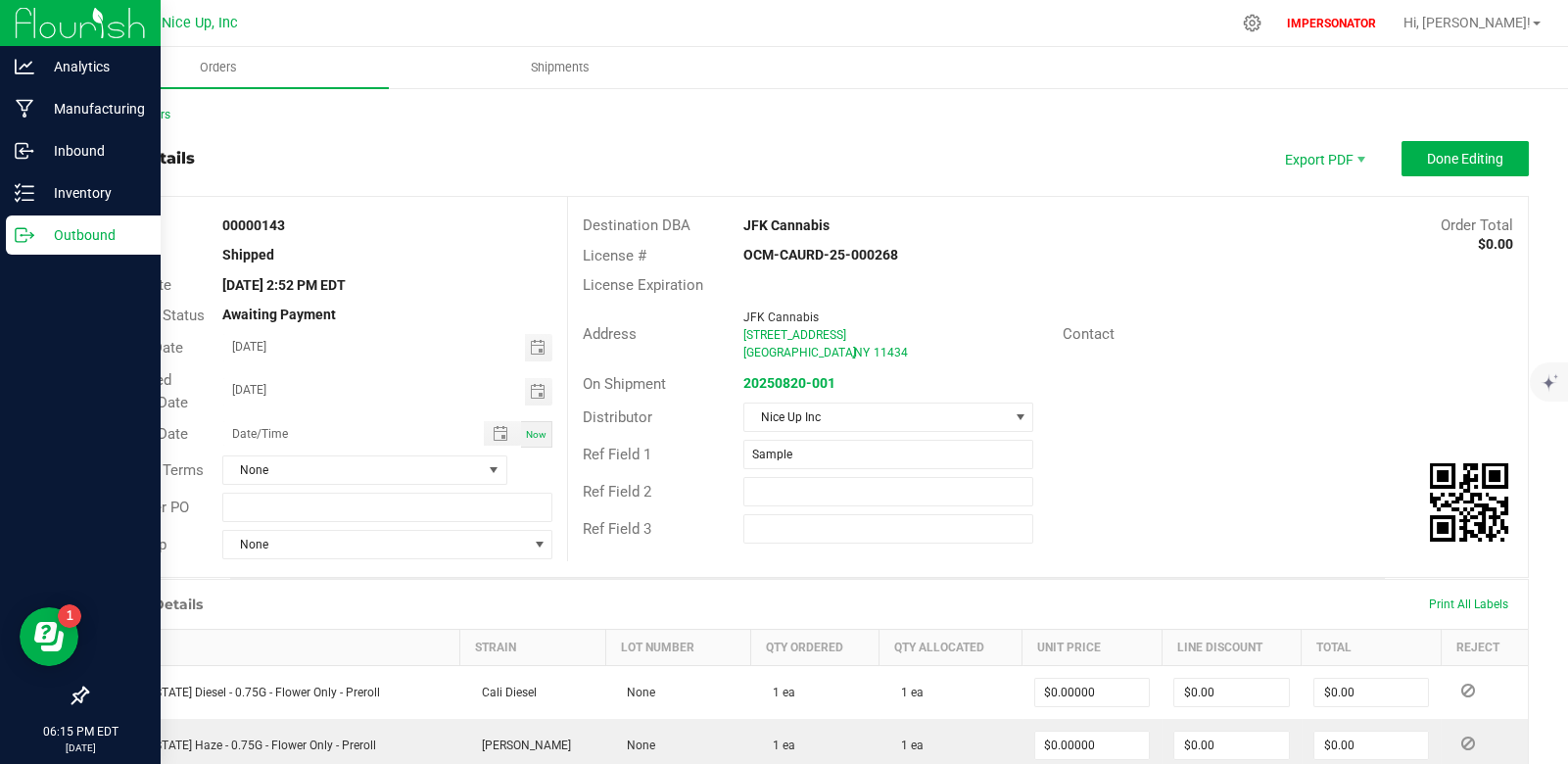
click at [56, 231] on p "Outbound" at bounding box center [93, 235] width 118 height 24
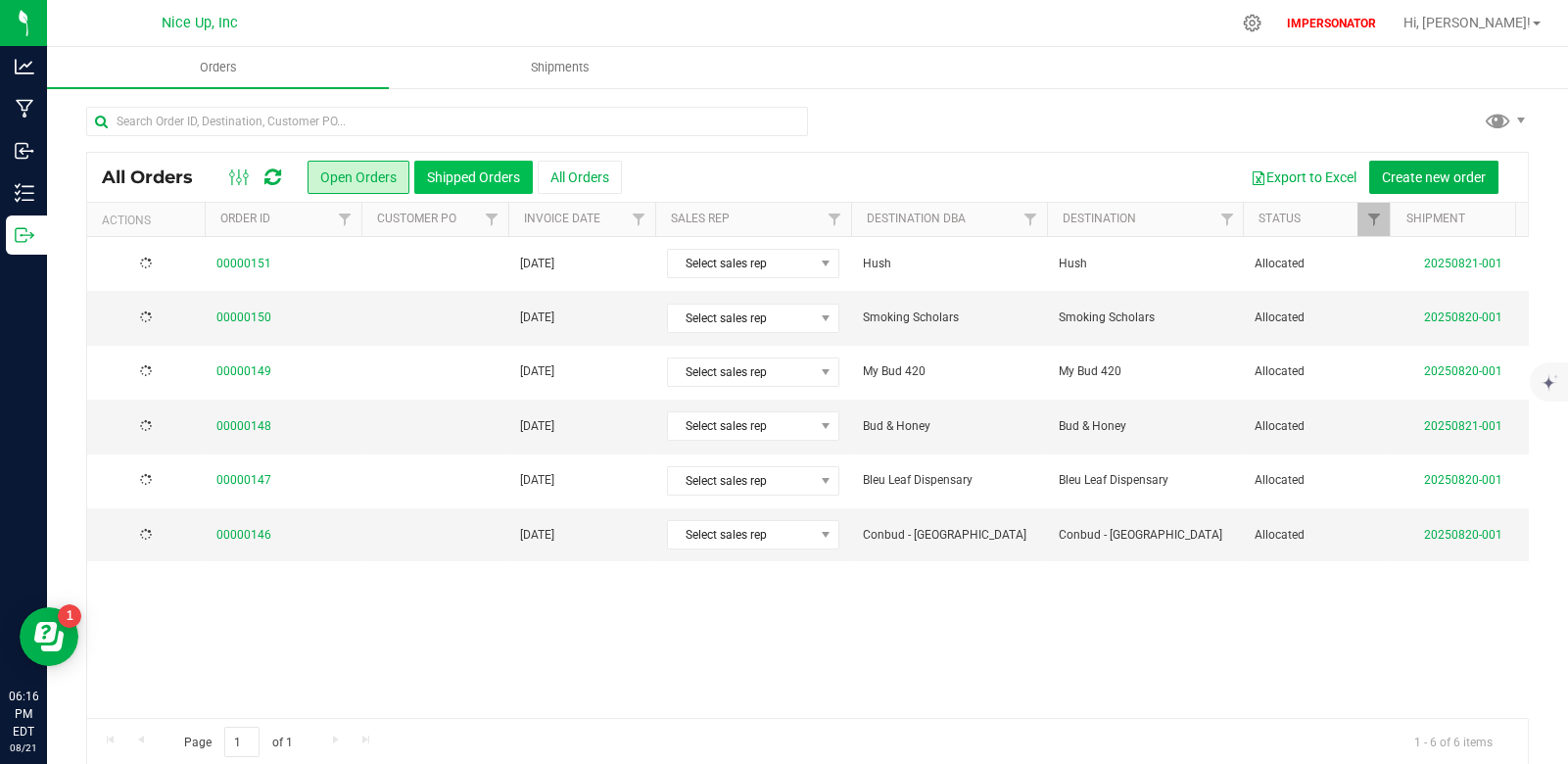
click at [482, 174] on button "Shipped Orders" at bounding box center [473, 177] width 119 height 33
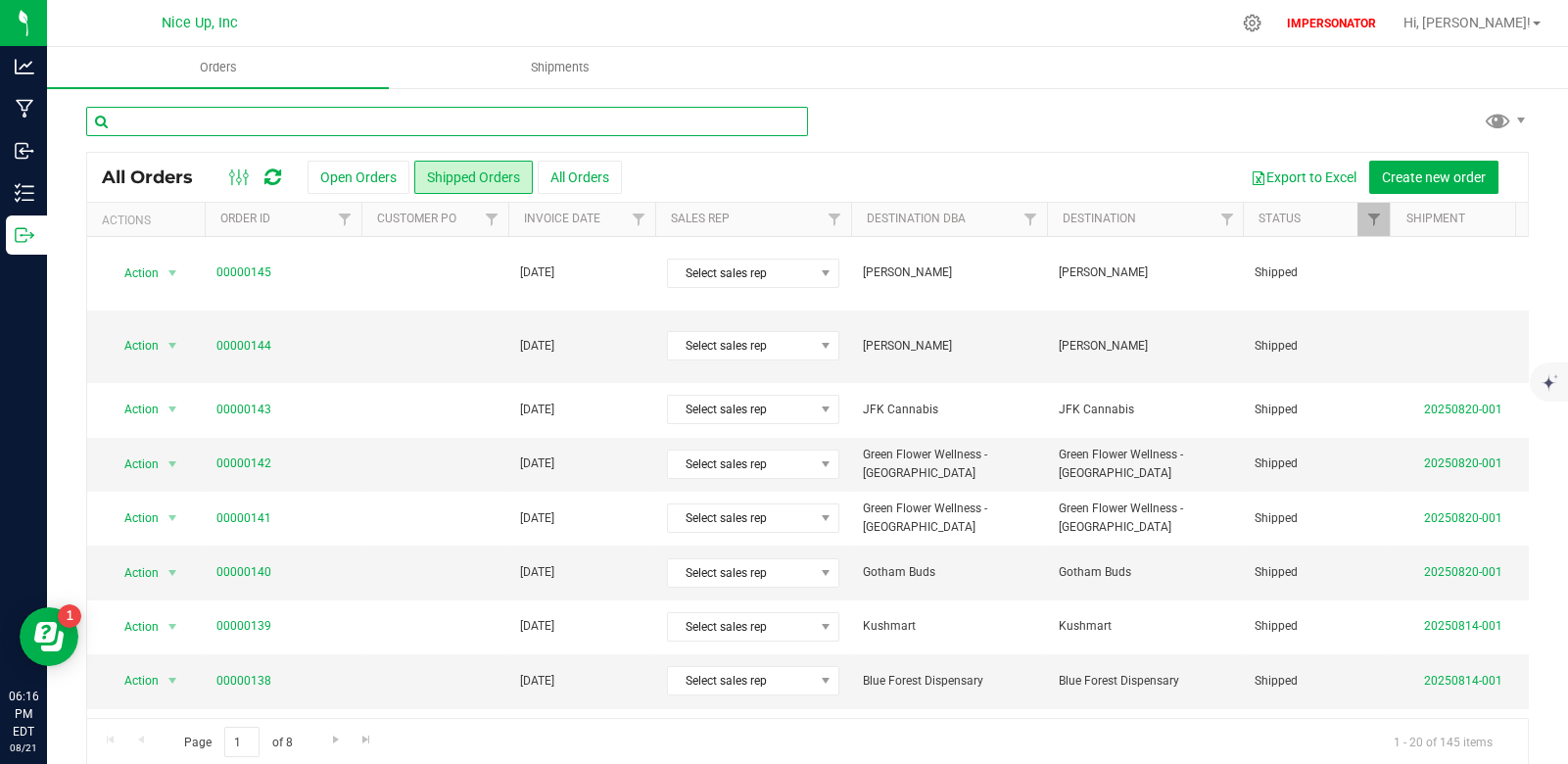
click at [246, 120] on input "text" at bounding box center [447, 121] width 722 height 29
paste input "145"
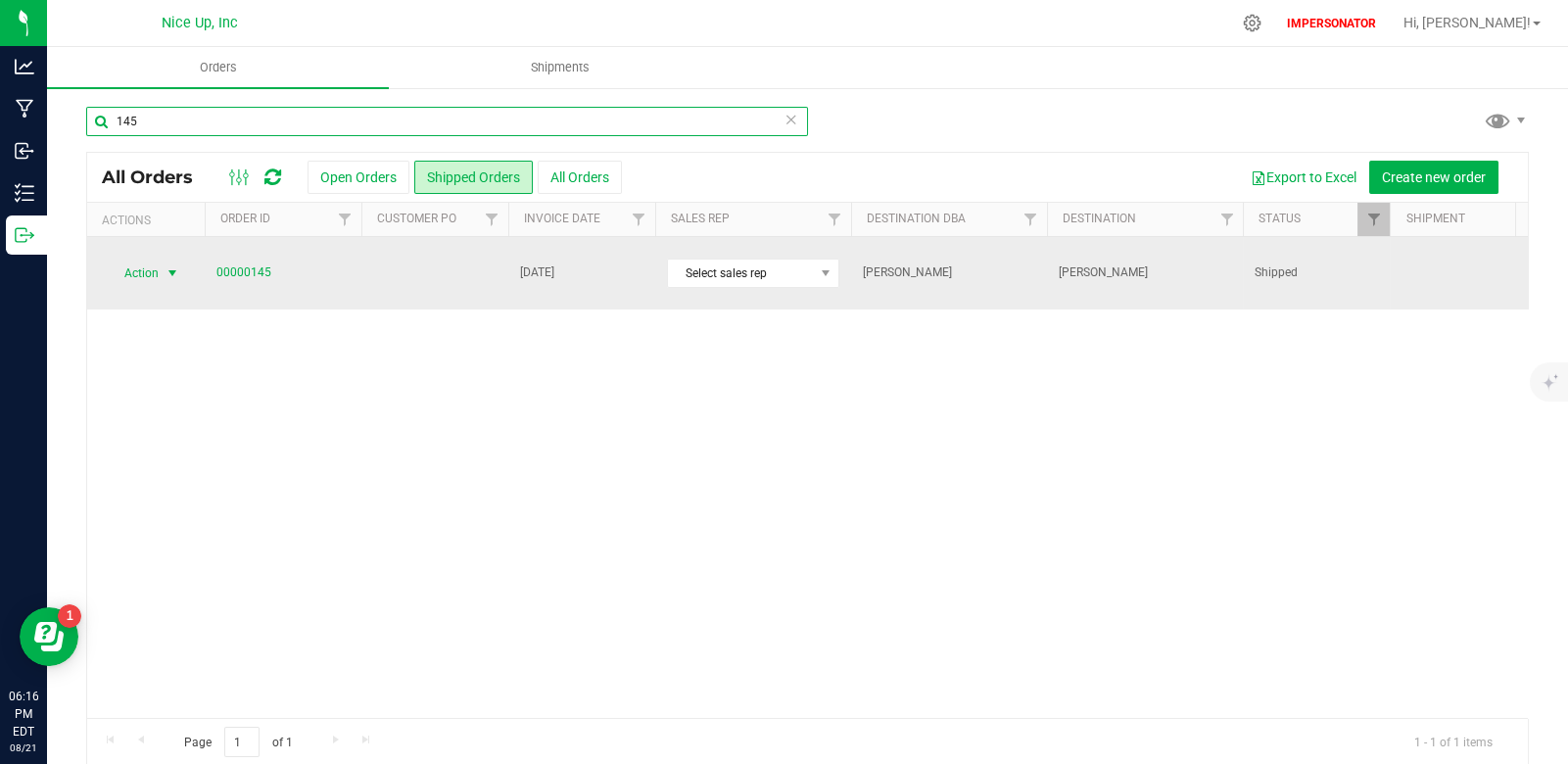
type input "145"
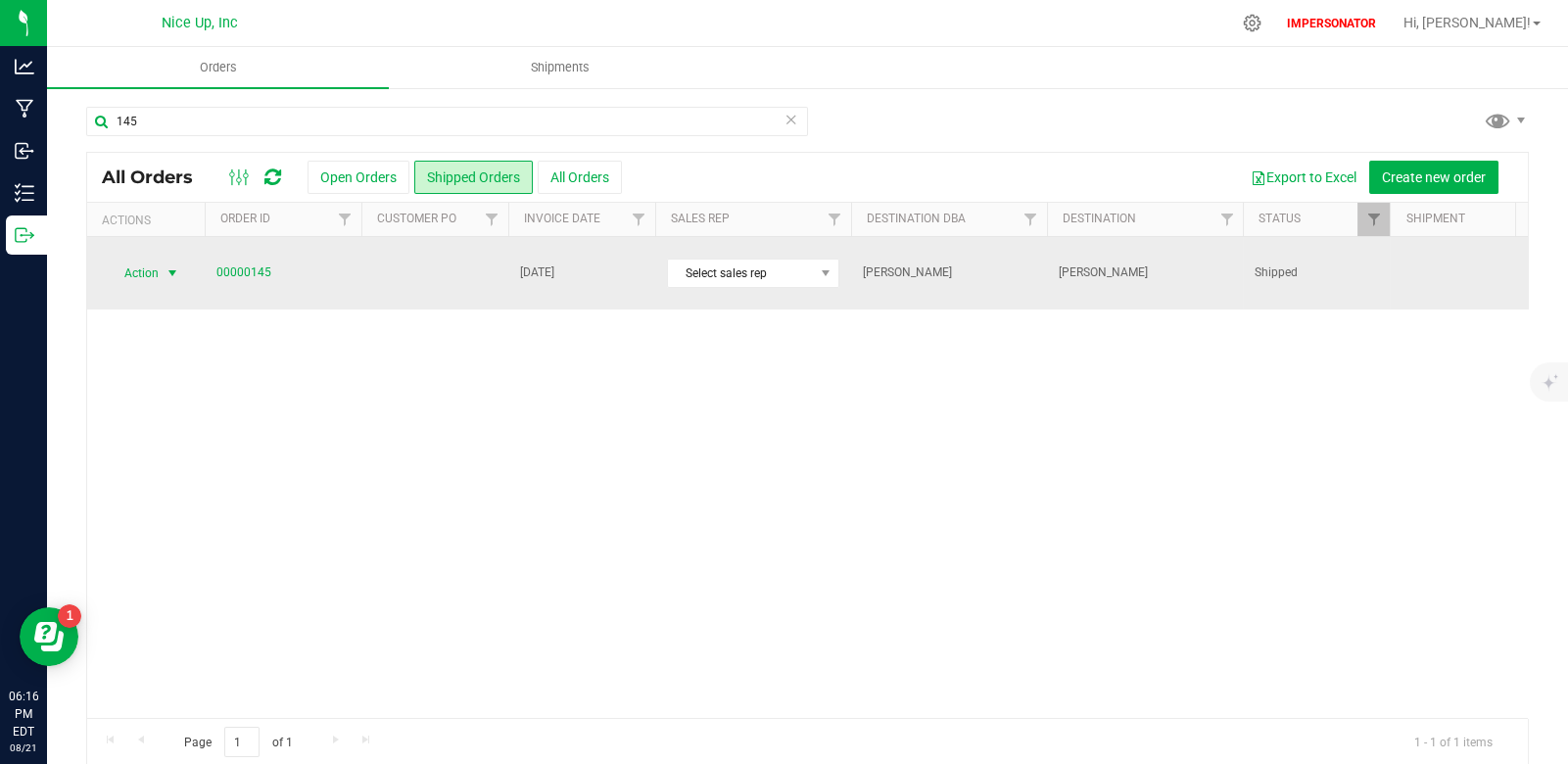
click at [168, 265] on span "select" at bounding box center [173, 273] width 16 height 16
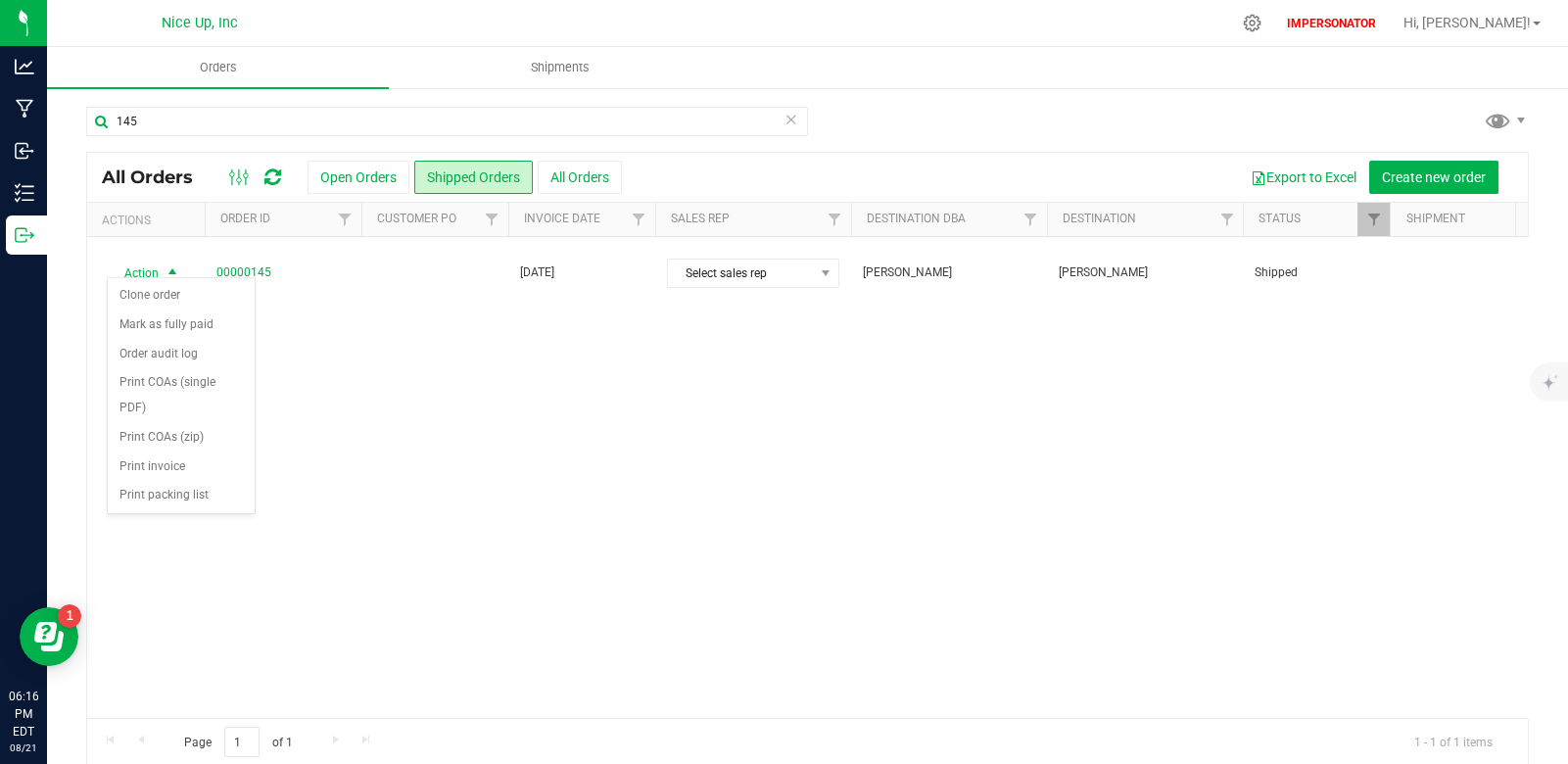
drag, startPoint x: 406, startPoint y: 312, endPoint x: 397, endPoint y: 305, distance: 11.4
click at [405, 312] on div "Action Action Clone order Mark as fully paid Order audit log Print COAs (single…" at bounding box center [807, 478] width 1441 height 481
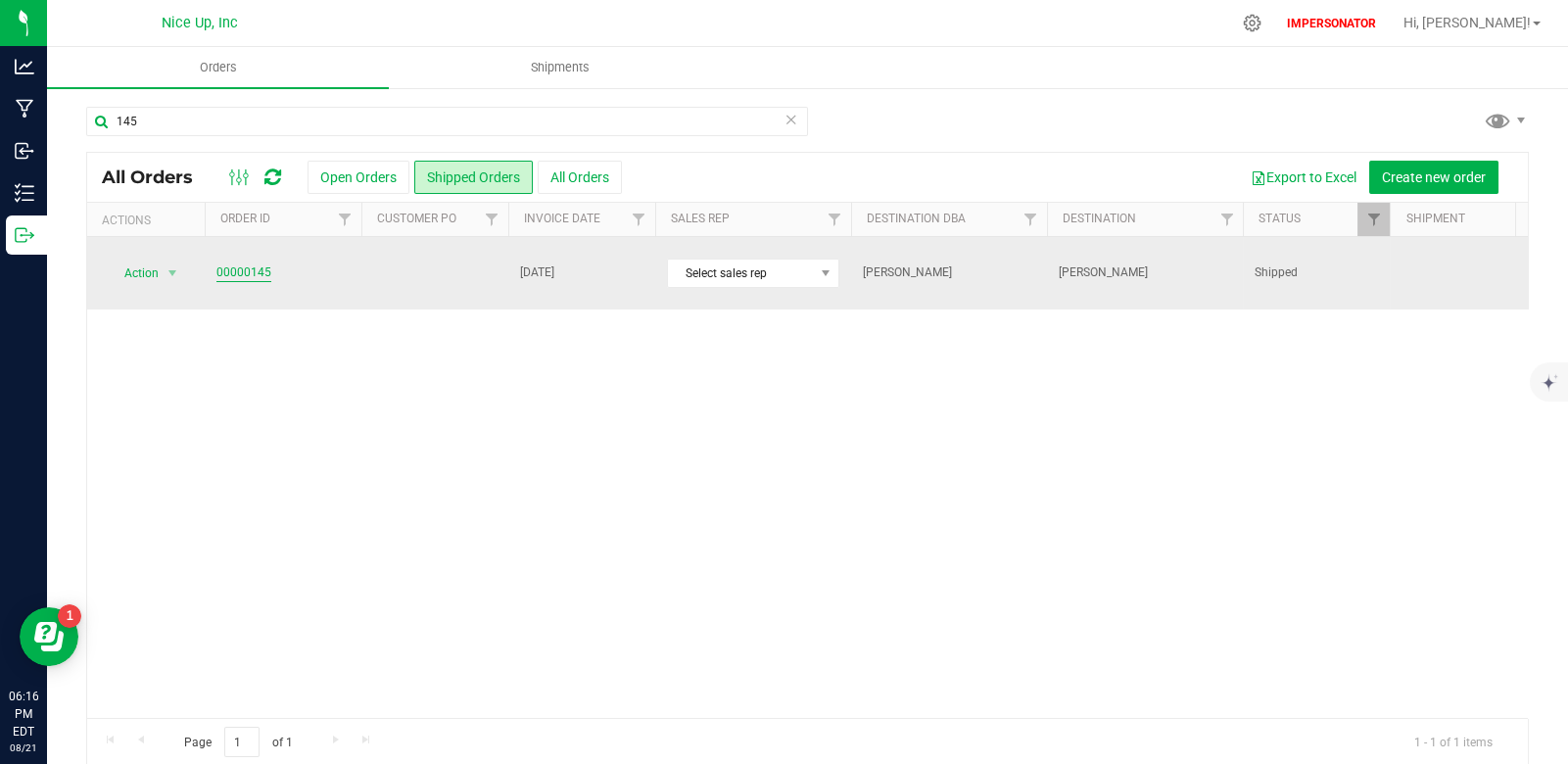
click at [253, 263] on link "00000145" at bounding box center [243, 272] width 55 height 19
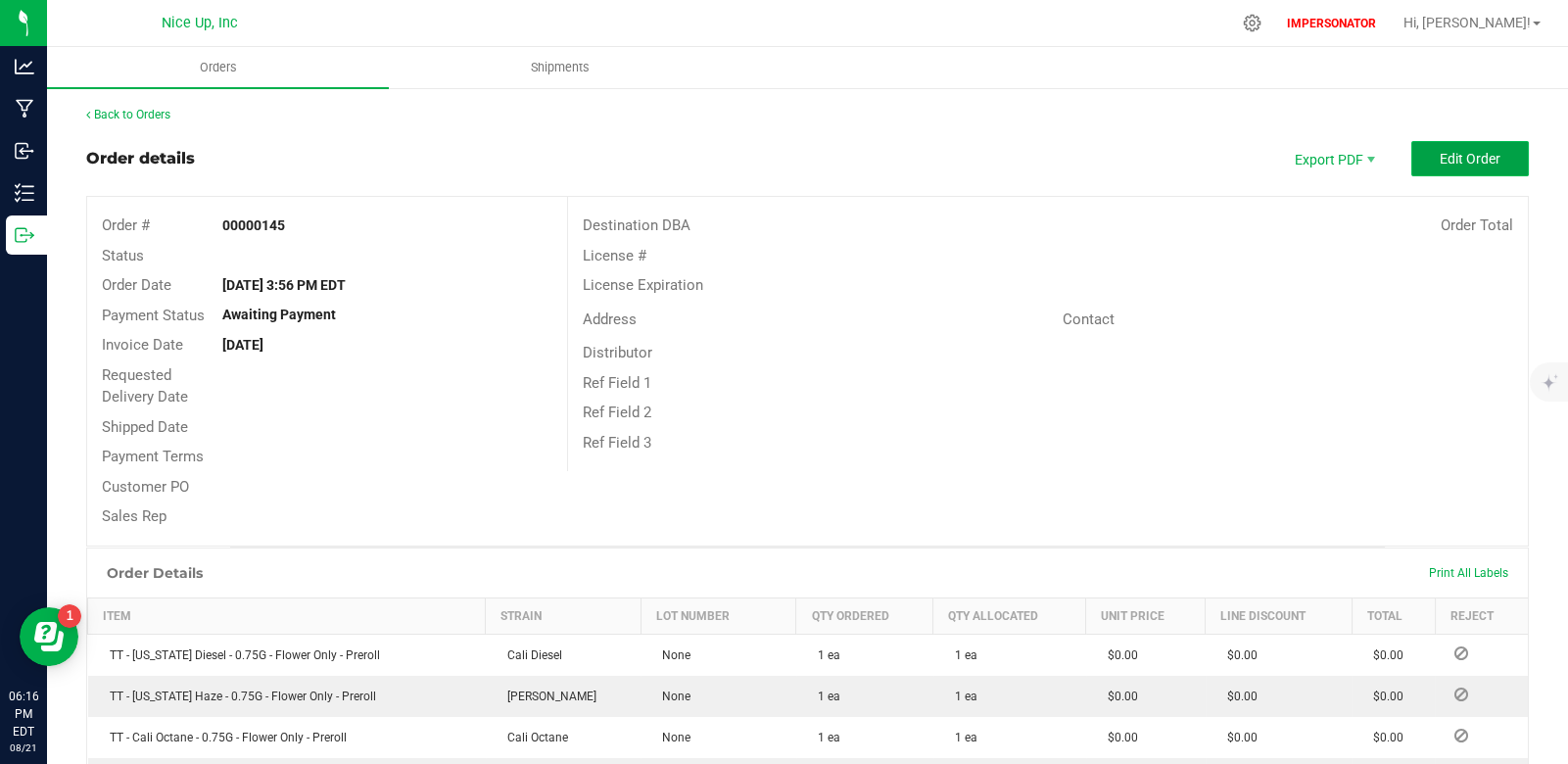
click at [1467, 169] on button "Edit Order" at bounding box center [1470, 158] width 118 height 35
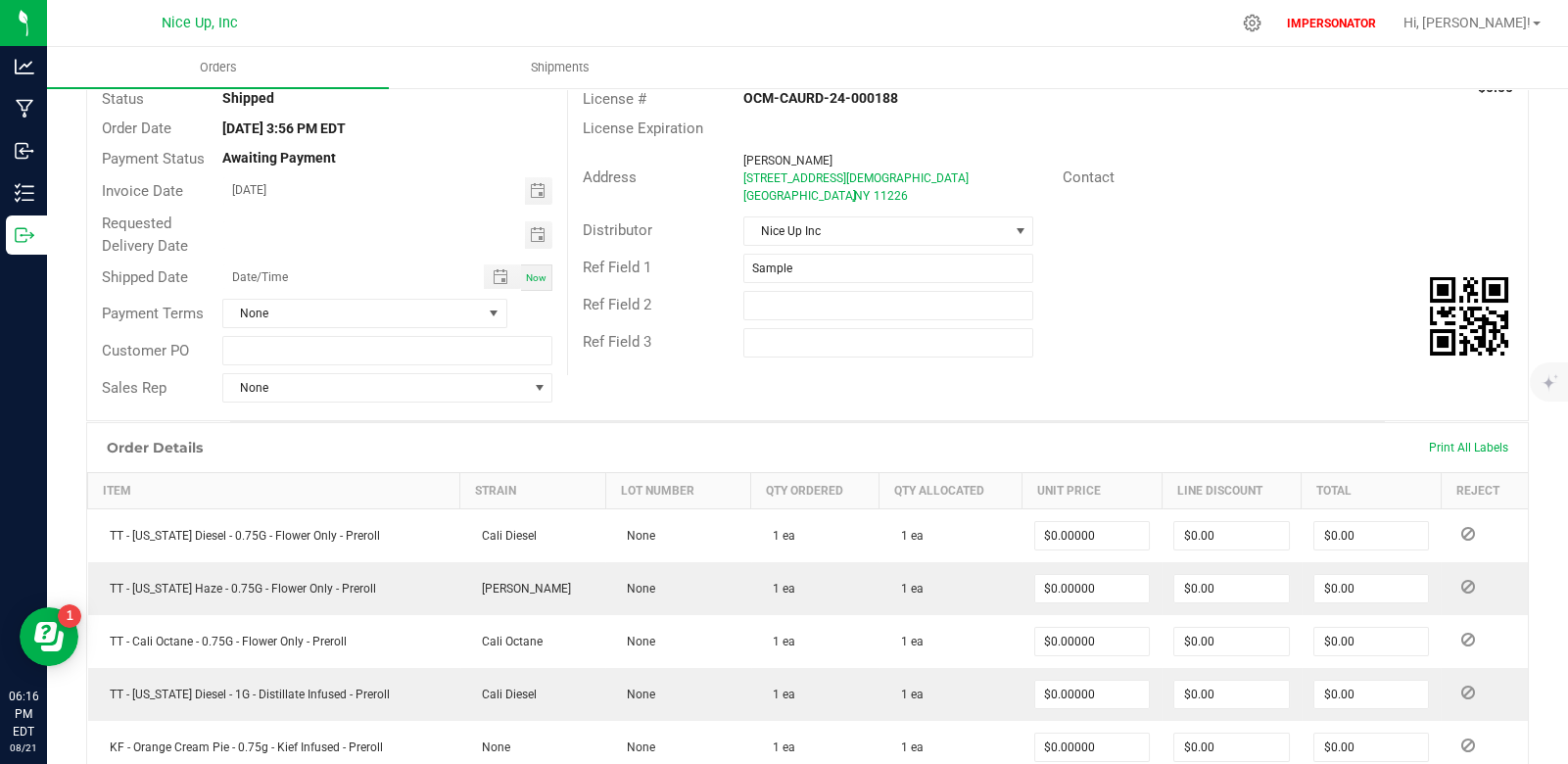
scroll to position [192, 0]
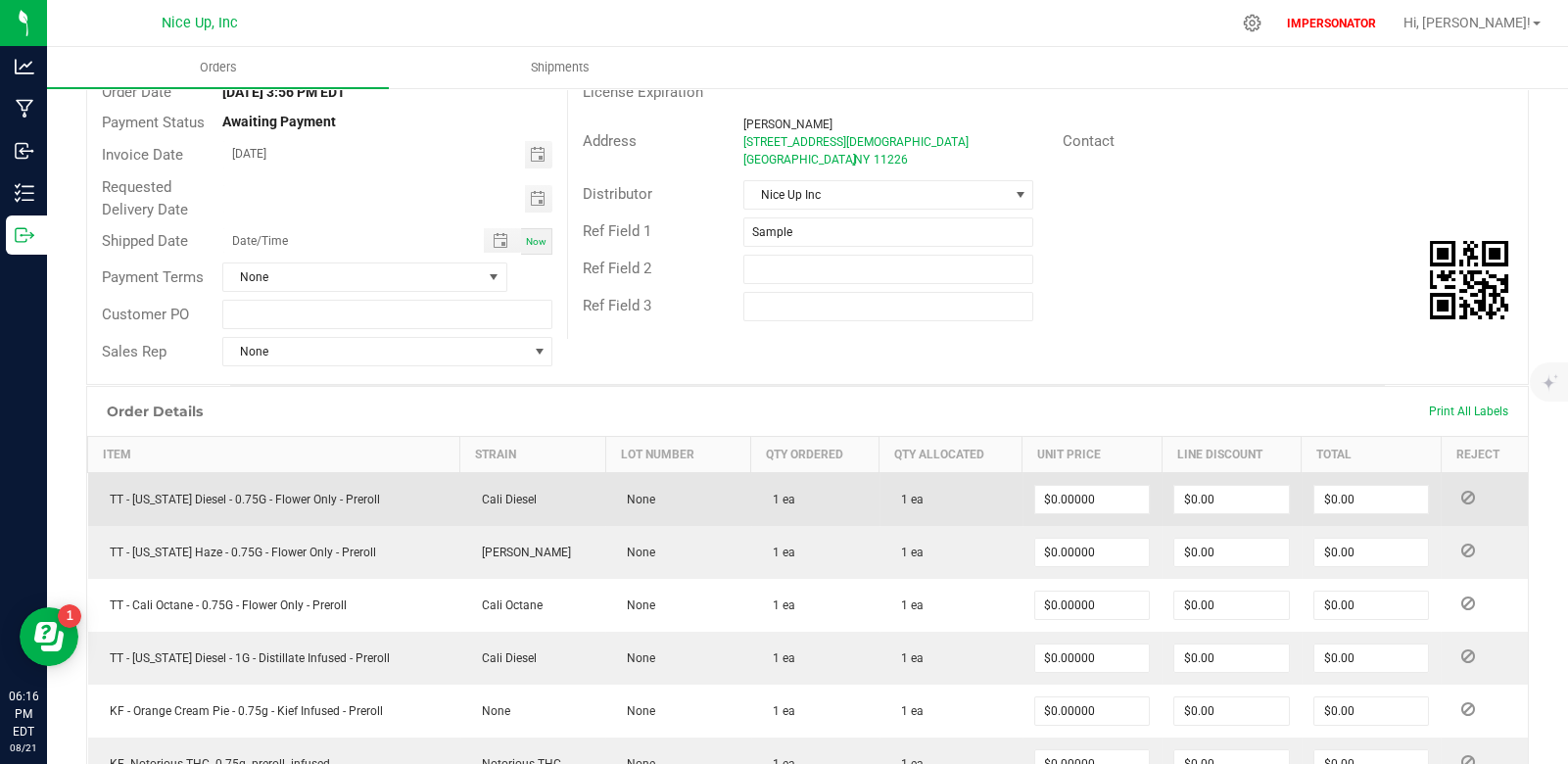
click at [1460, 496] on icon at bounding box center [1467, 498] width 14 height 12
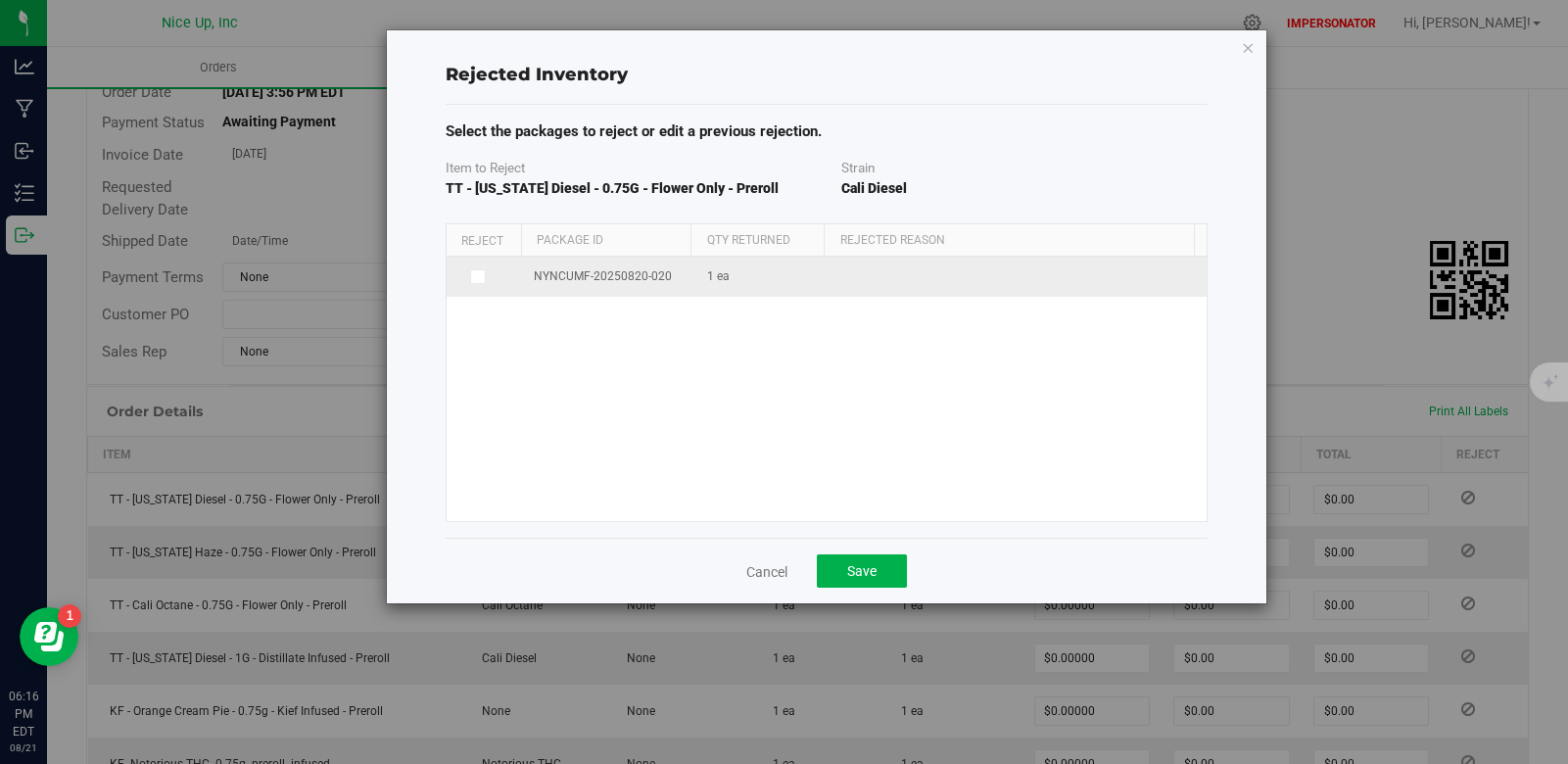
click at [482, 271] on span at bounding box center [478, 277] width 16 height 16
click at [0, 0] on input "checkbox" at bounding box center [0, 0] width 0 height 0
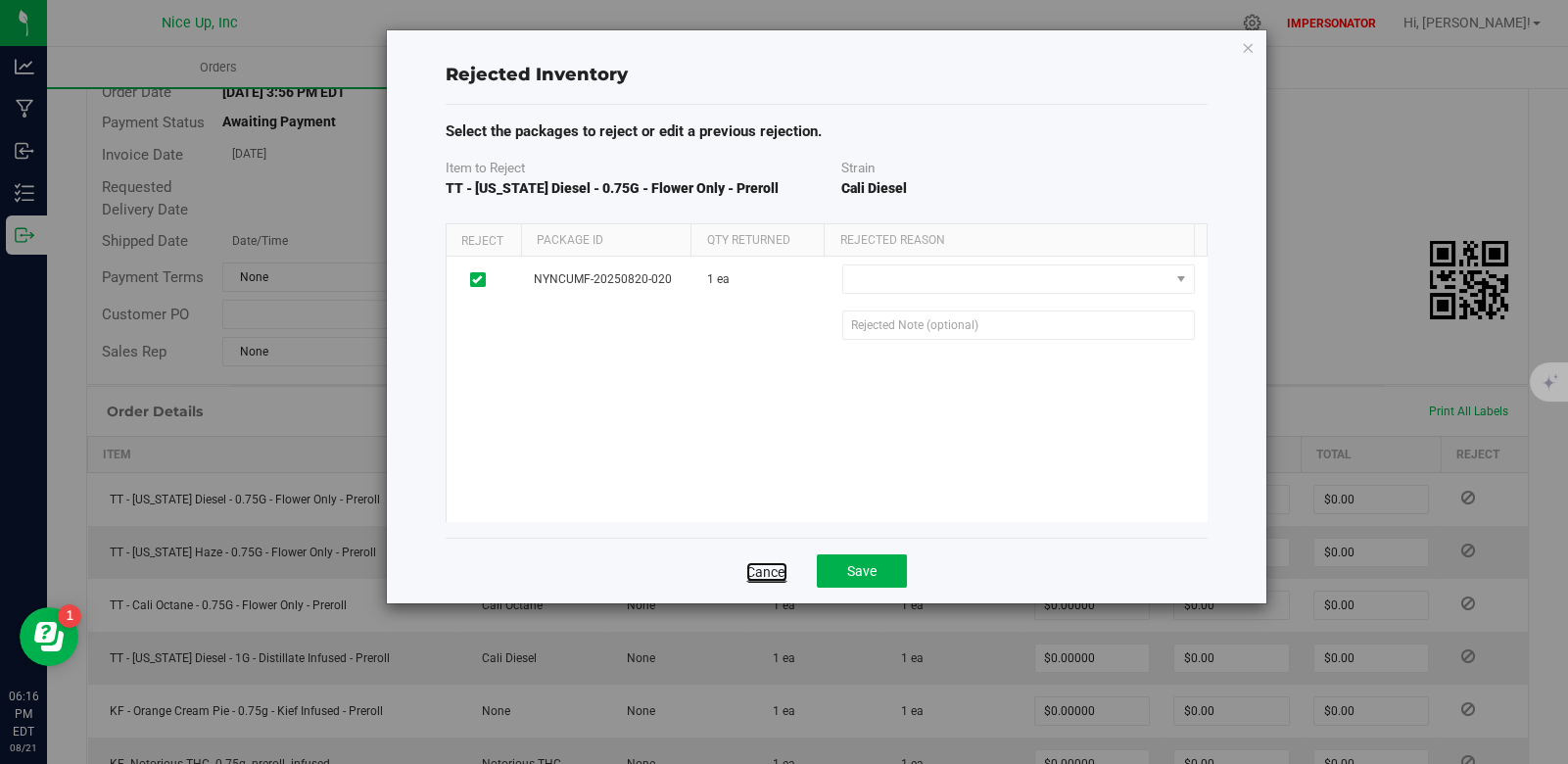
click at [782, 566] on link "Cancel" at bounding box center [766, 573] width 41 height 20
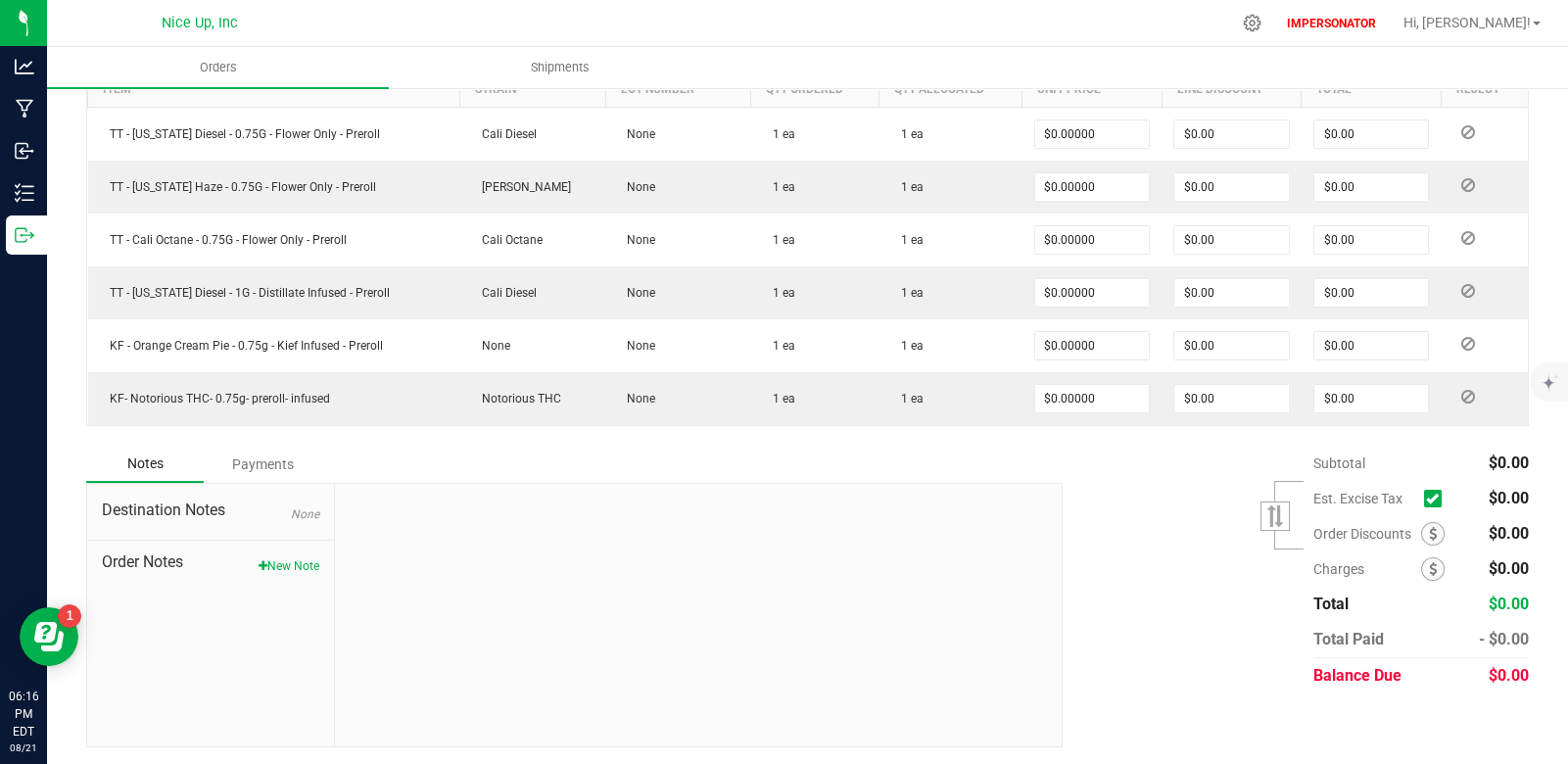
scroll to position [519, 0]
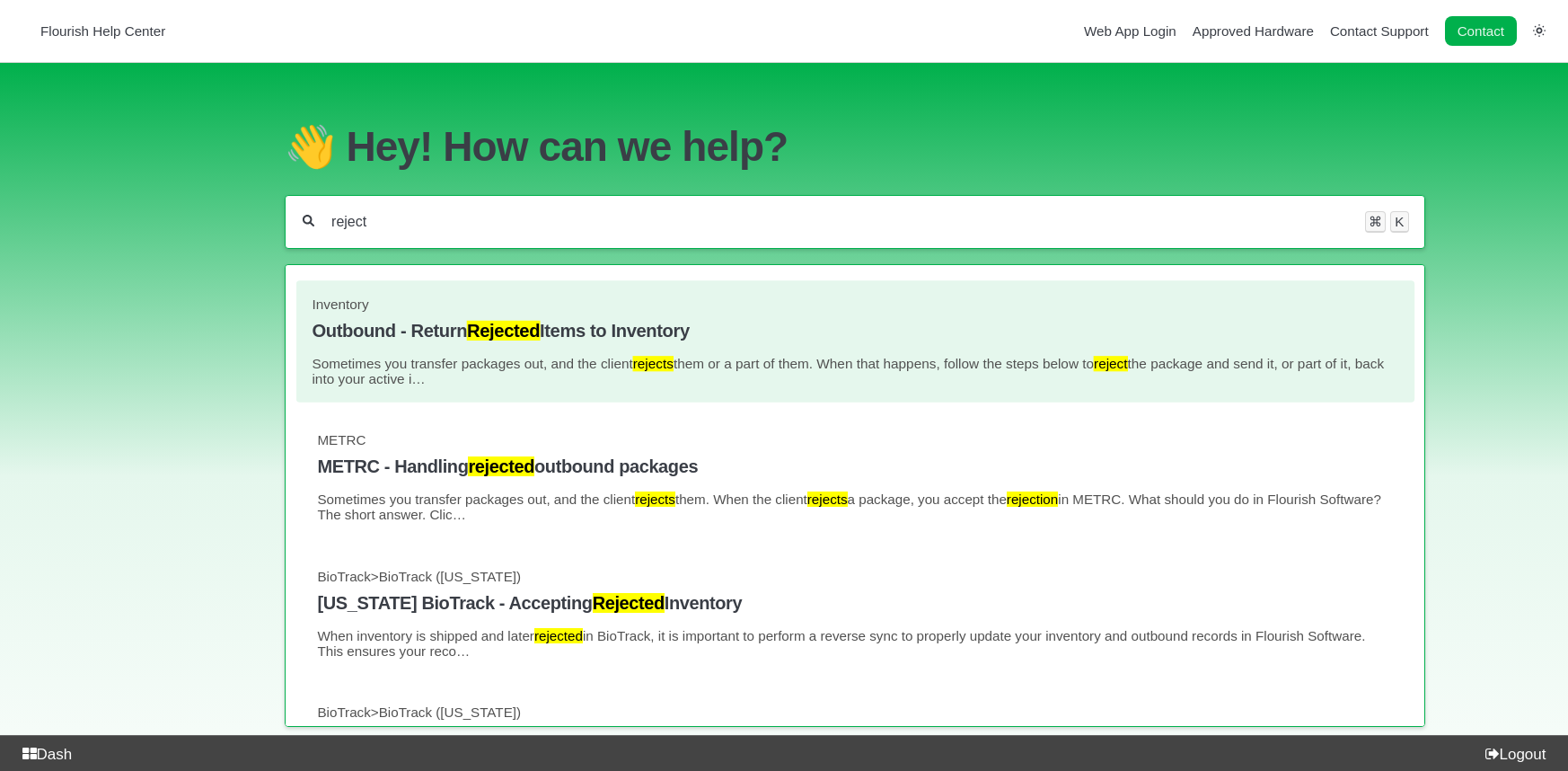
type input "reject"
click at [585, 329] on h4 "Outbound - Return Rejected Items to Inventory" at bounding box center [855, 331] width 1086 height 21
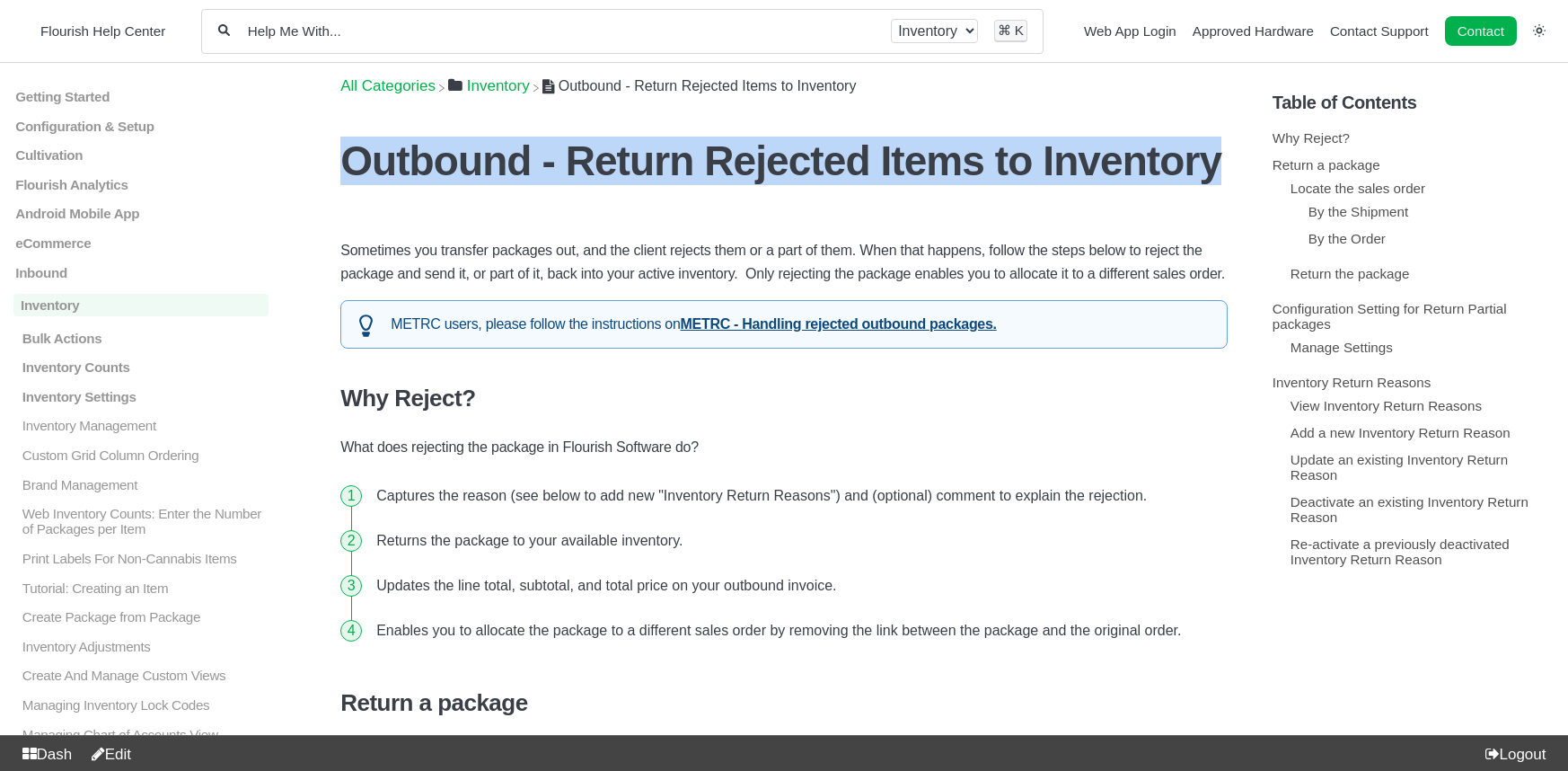
drag, startPoint x: 1045, startPoint y: 158, endPoint x: 354, endPoint y: 156, distance: 691.0
click at [352, 155] on h1 "Outbound - Return Rejected Items to Inventory" at bounding box center [784, 160] width 887 height 48
copy h1 "Outbound - Return Rejected Items to Inventory"
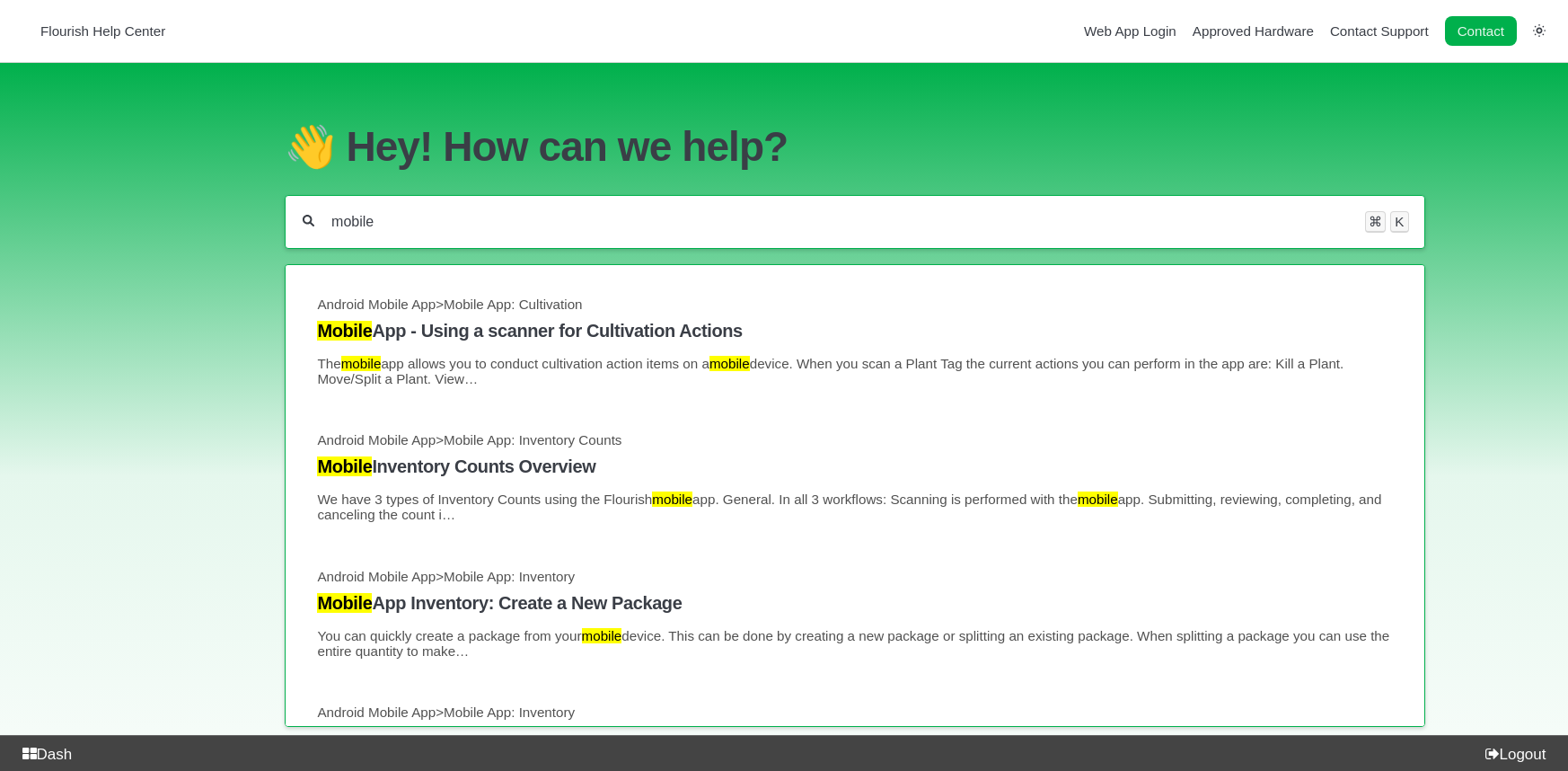
type input "mobile"
